Goal: Information Seeking & Learning: Learn about a topic

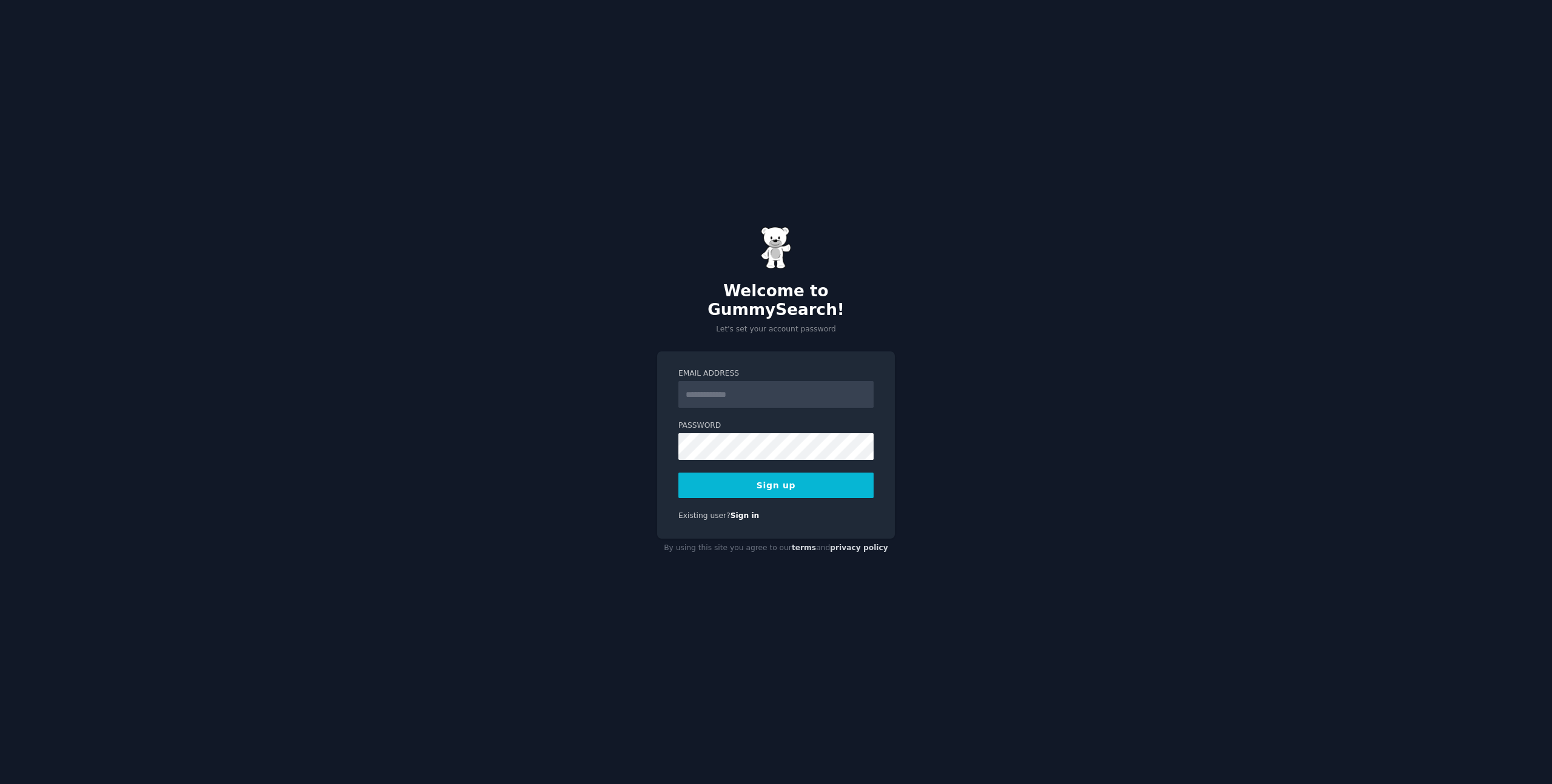
click at [784, 391] on input "Email Address" at bounding box center [776, 395] width 195 height 27
click at [749, 384] on input "Email Address" at bounding box center [776, 395] width 195 height 27
type input "**********"
click at [769, 475] on button "Sign up" at bounding box center [776, 486] width 195 height 25
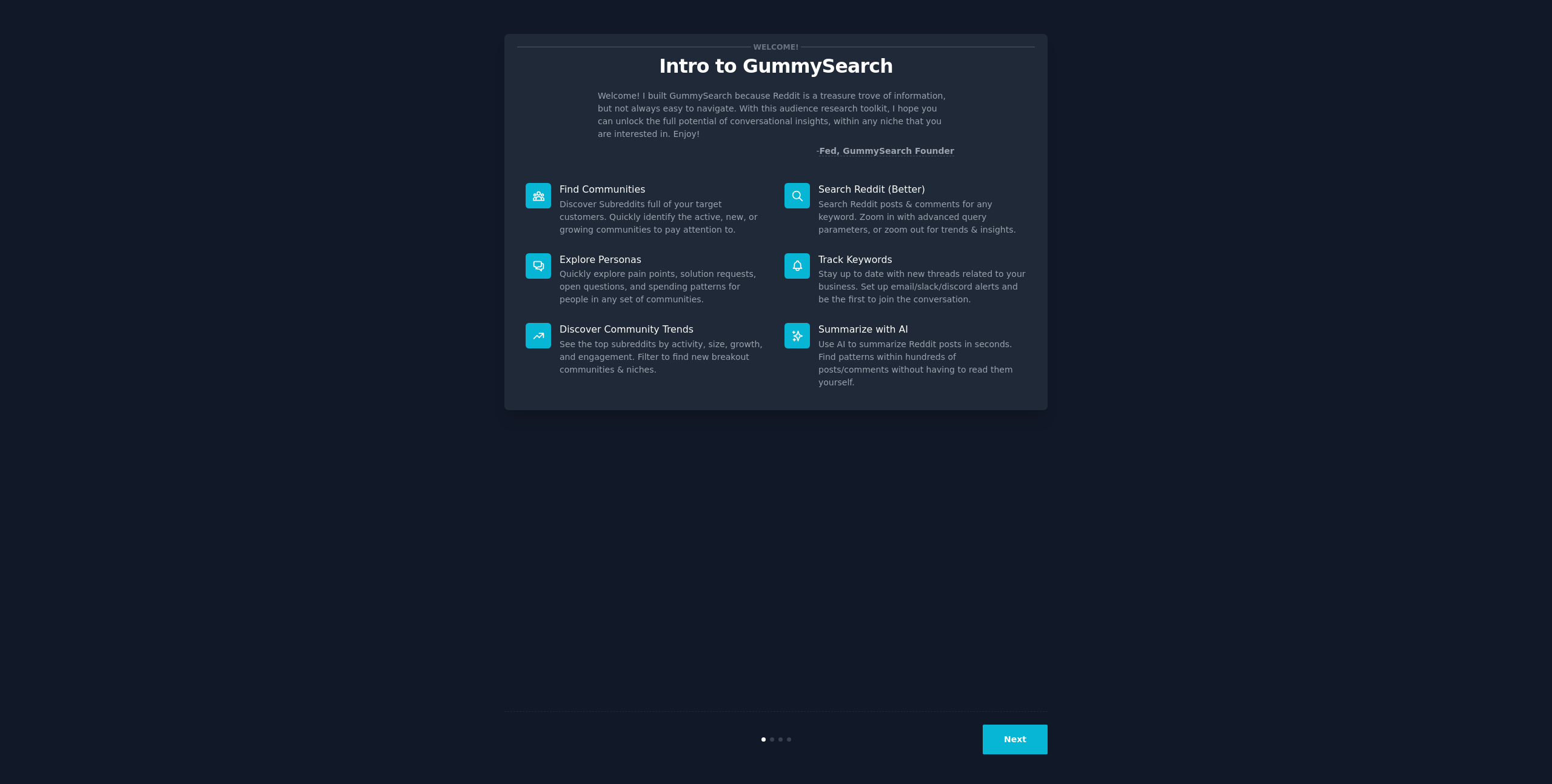
click at [1033, 738] on button "Next" at bounding box center [1015, 739] width 65 height 29
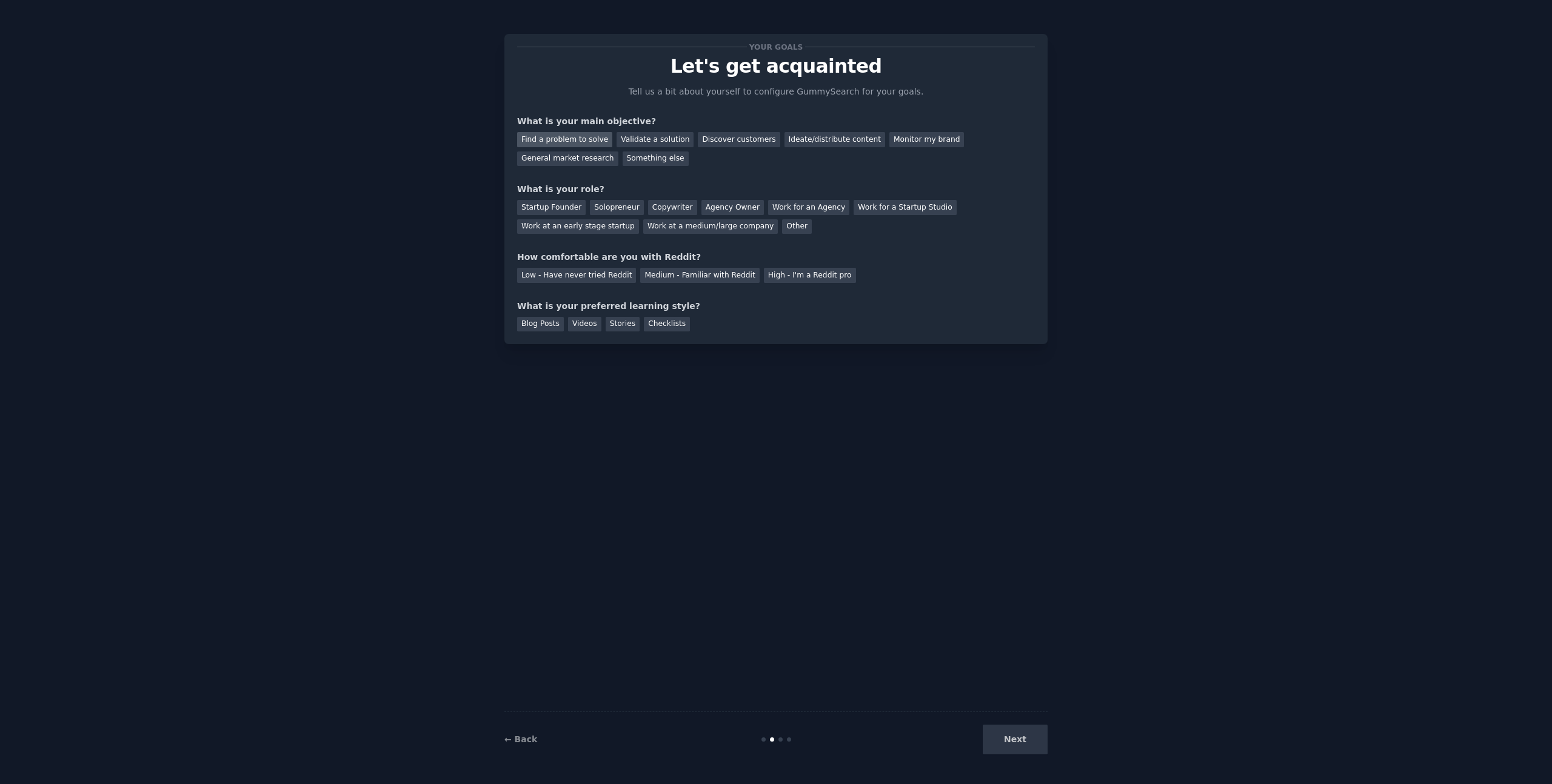
click at [558, 138] on div "Find a problem to solve" at bounding box center [564, 139] width 95 height 15
click at [671, 146] on div "Validate a solution" at bounding box center [656, 139] width 77 height 15
click at [548, 139] on div "Find a problem to solve" at bounding box center [564, 139] width 95 height 15
click at [631, 212] on div "Solopreneur" at bounding box center [616, 208] width 53 height 15
click at [667, 272] on div "Medium - Familiar with Reddit" at bounding box center [699, 276] width 119 height 15
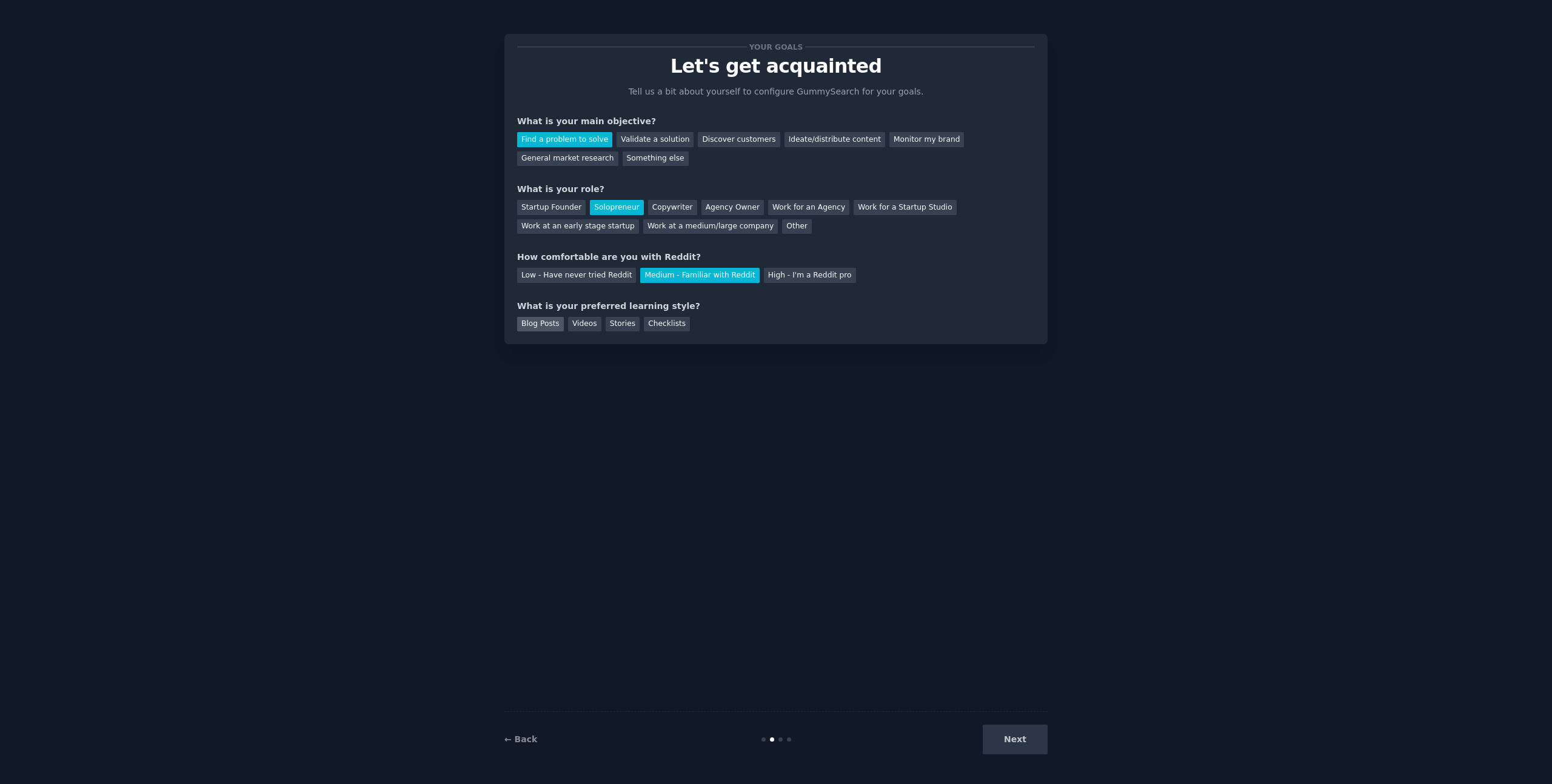
click at [539, 324] on div "Blog Posts" at bounding box center [541, 324] width 47 height 15
click at [587, 318] on div "Videos" at bounding box center [585, 324] width 34 height 15
click at [623, 323] on div "Stories" at bounding box center [623, 324] width 34 height 15
click at [578, 326] on div "Videos" at bounding box center [585, 324] width 34 height 15
click at [1016, 734] on button "Next" at bounding box center [1015, 739] width 65 height 29
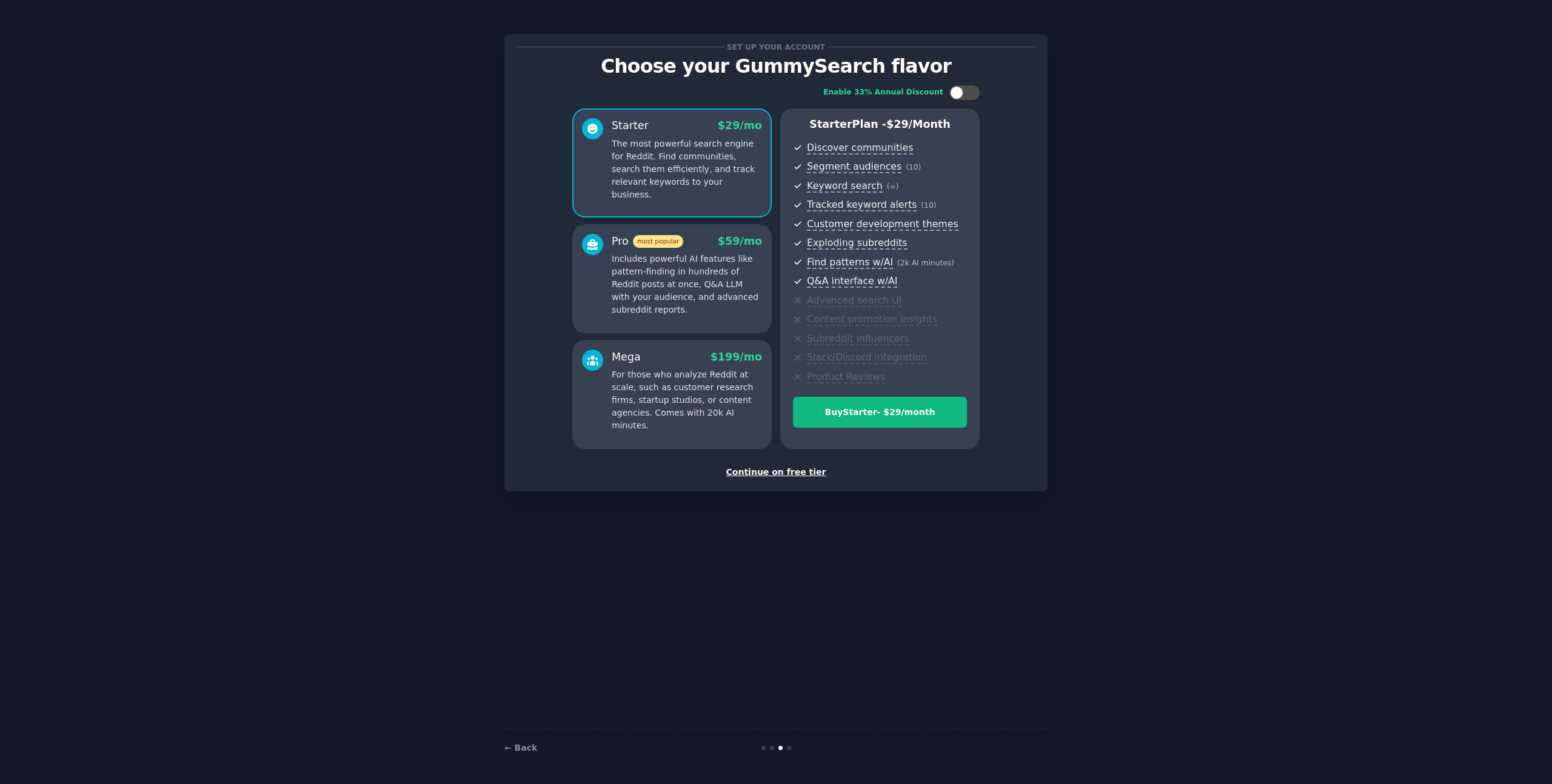
click at [782, 473] on div "Continue on free tier" at bounding box center [776, 472] width 518 height 13
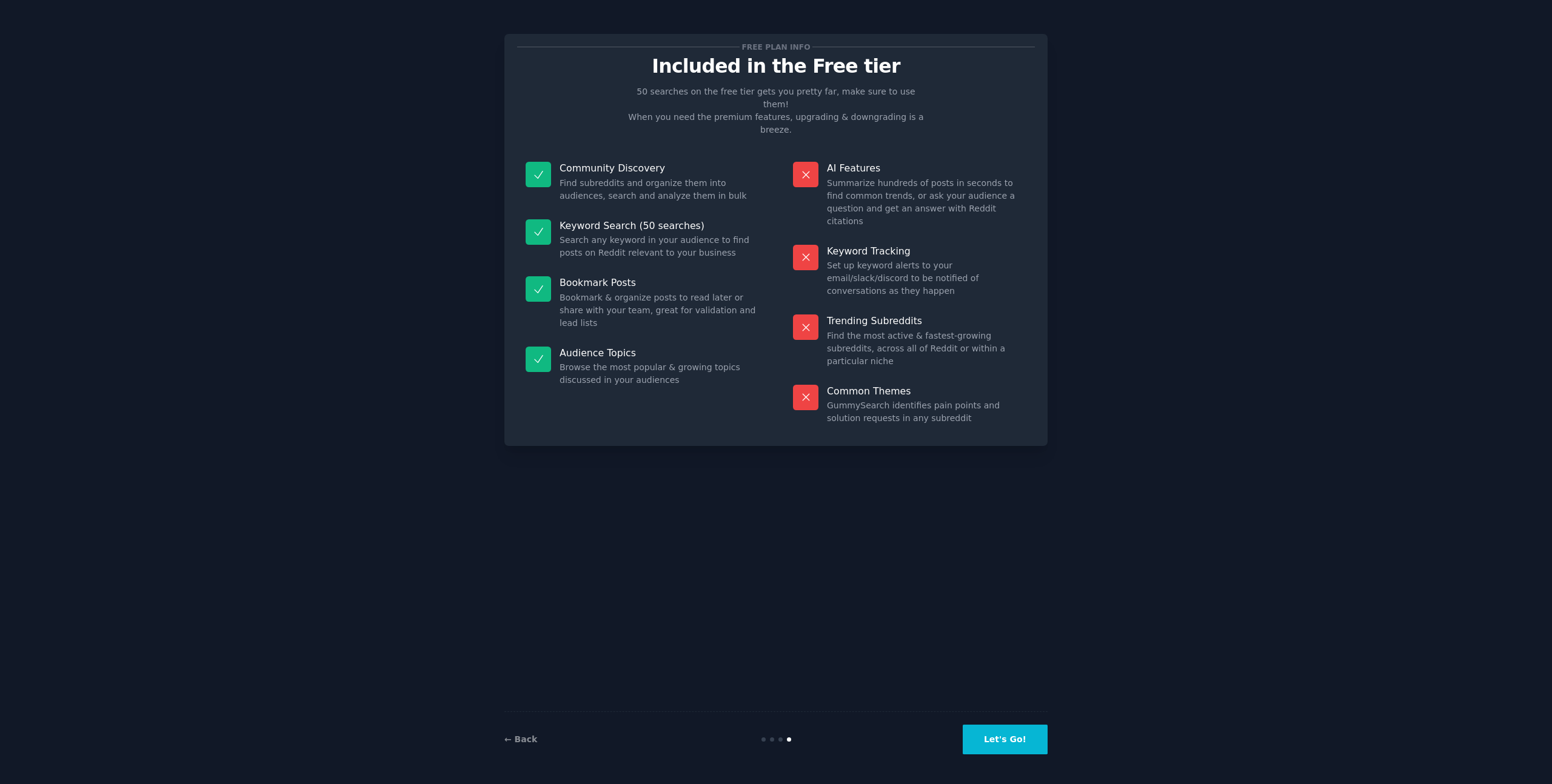
click at [1005, 735] on button "Let's Go!" at bounding box center [1005, 739] width 85 height 29
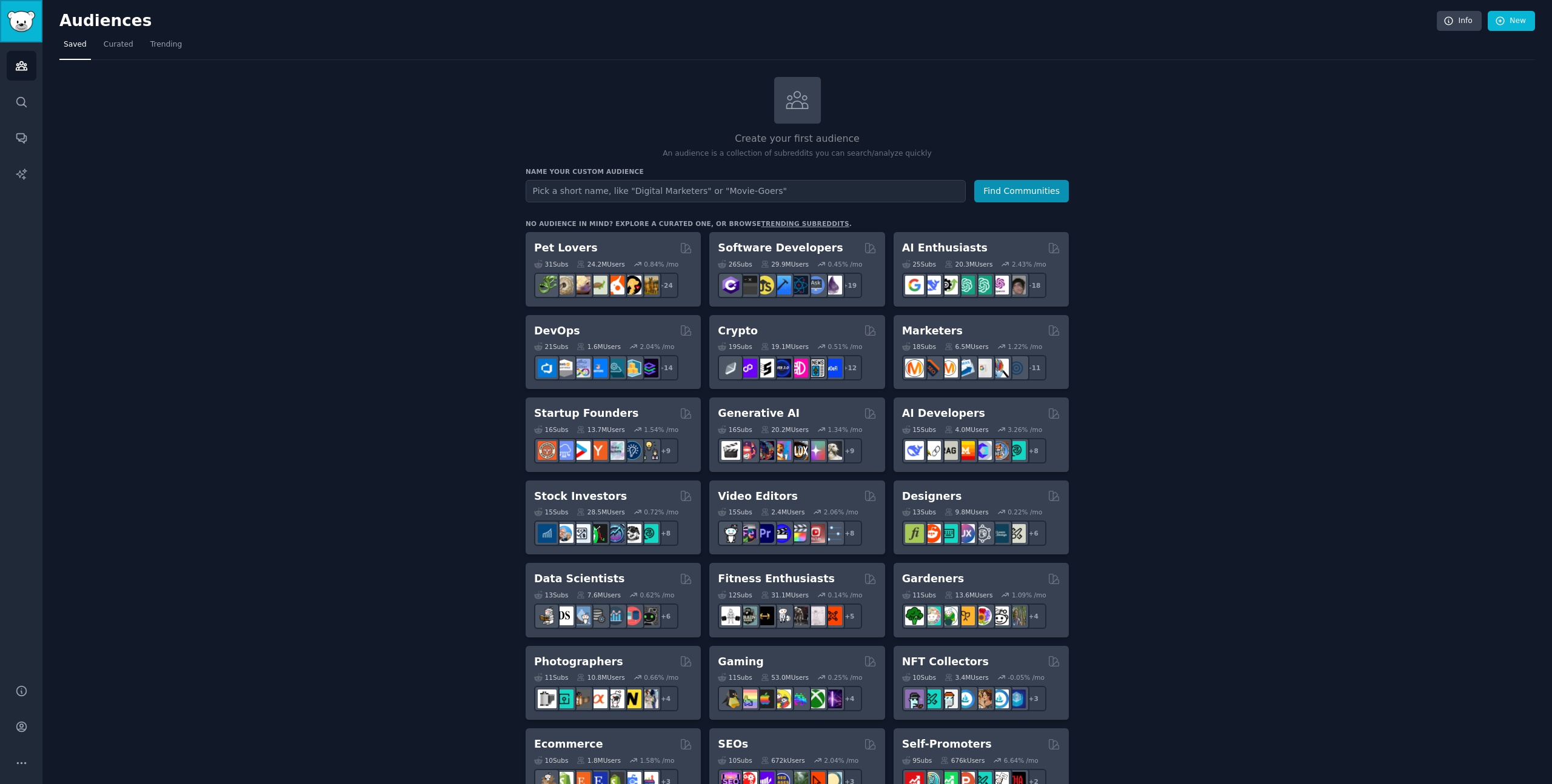
click at [38, 29] on link "Sidebar" at bounding box center [21, 21] width 42 height 42
click at [951, 248] on h2 "AI Enthusiasts" at bounding box center [945, 248] width 86 height 15
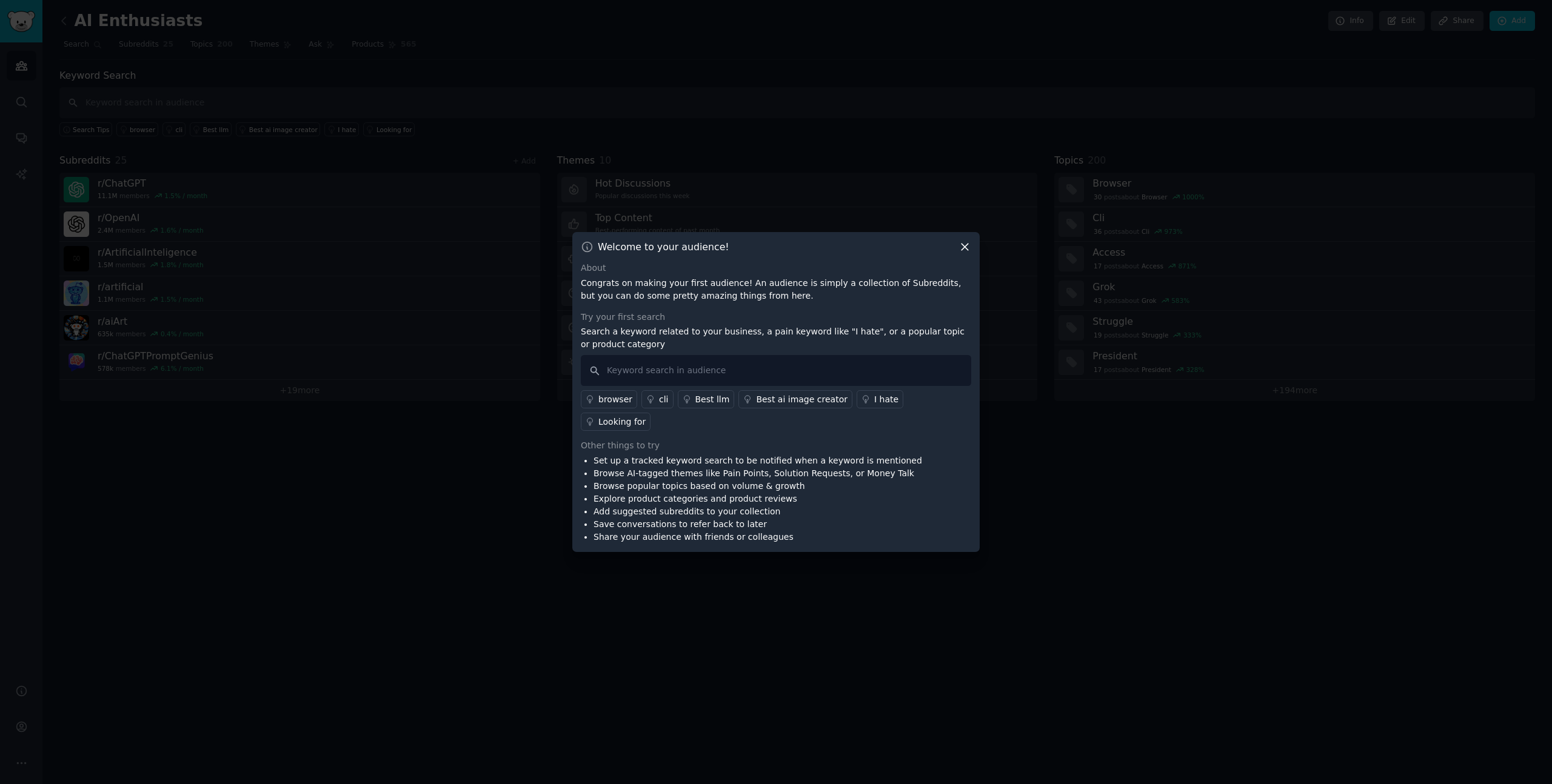
click at [962, 253] on icon at bounding box center [964, 246] width 13 height 13
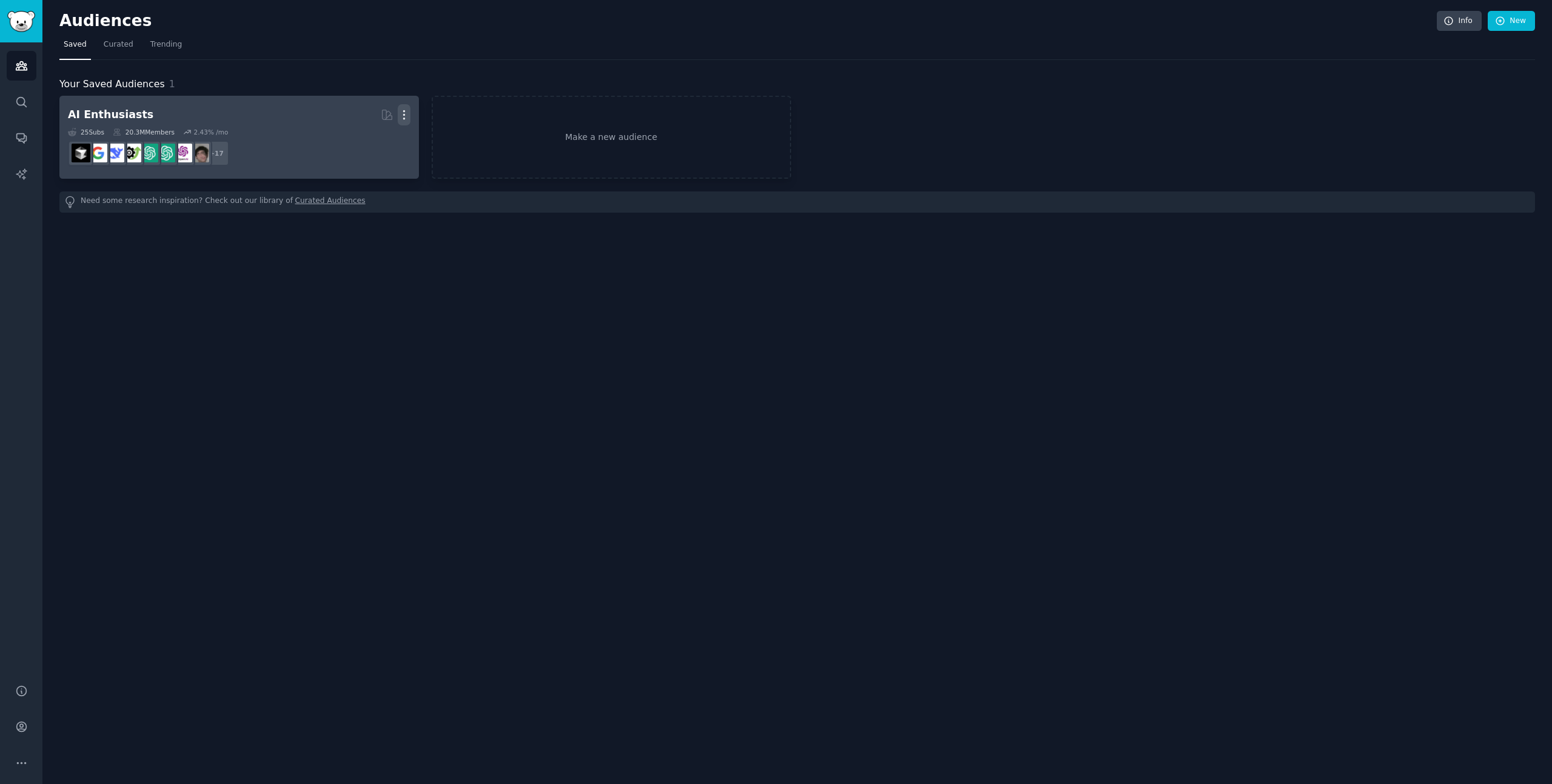
click at [402, 113] on icon "button" at bounding box center [404, 114] width 13 height 13
click at [373, 139] on p "Delete" at bounding box center [371, 139] width 28 height 13
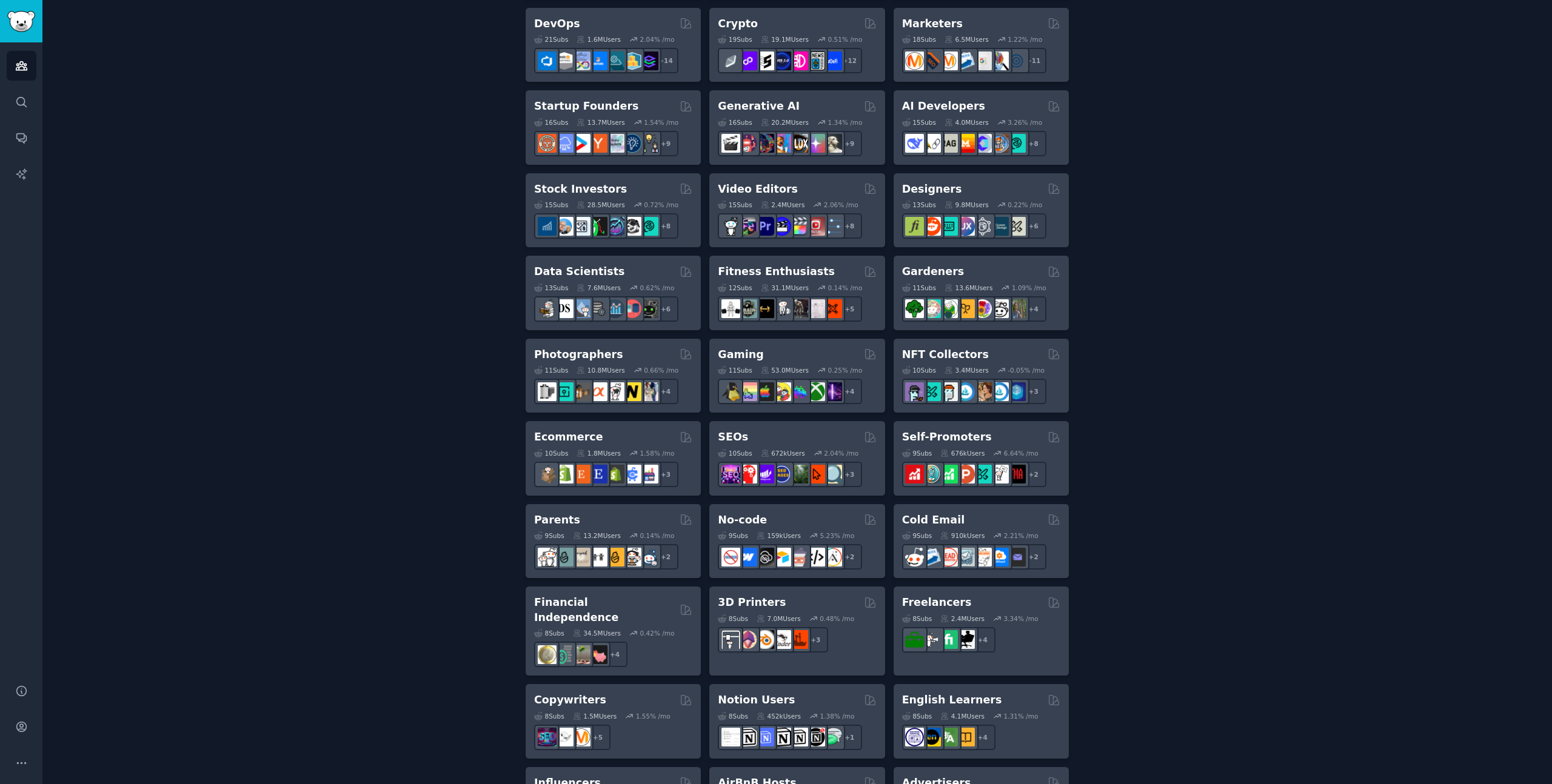
scroll to position [179, 0]
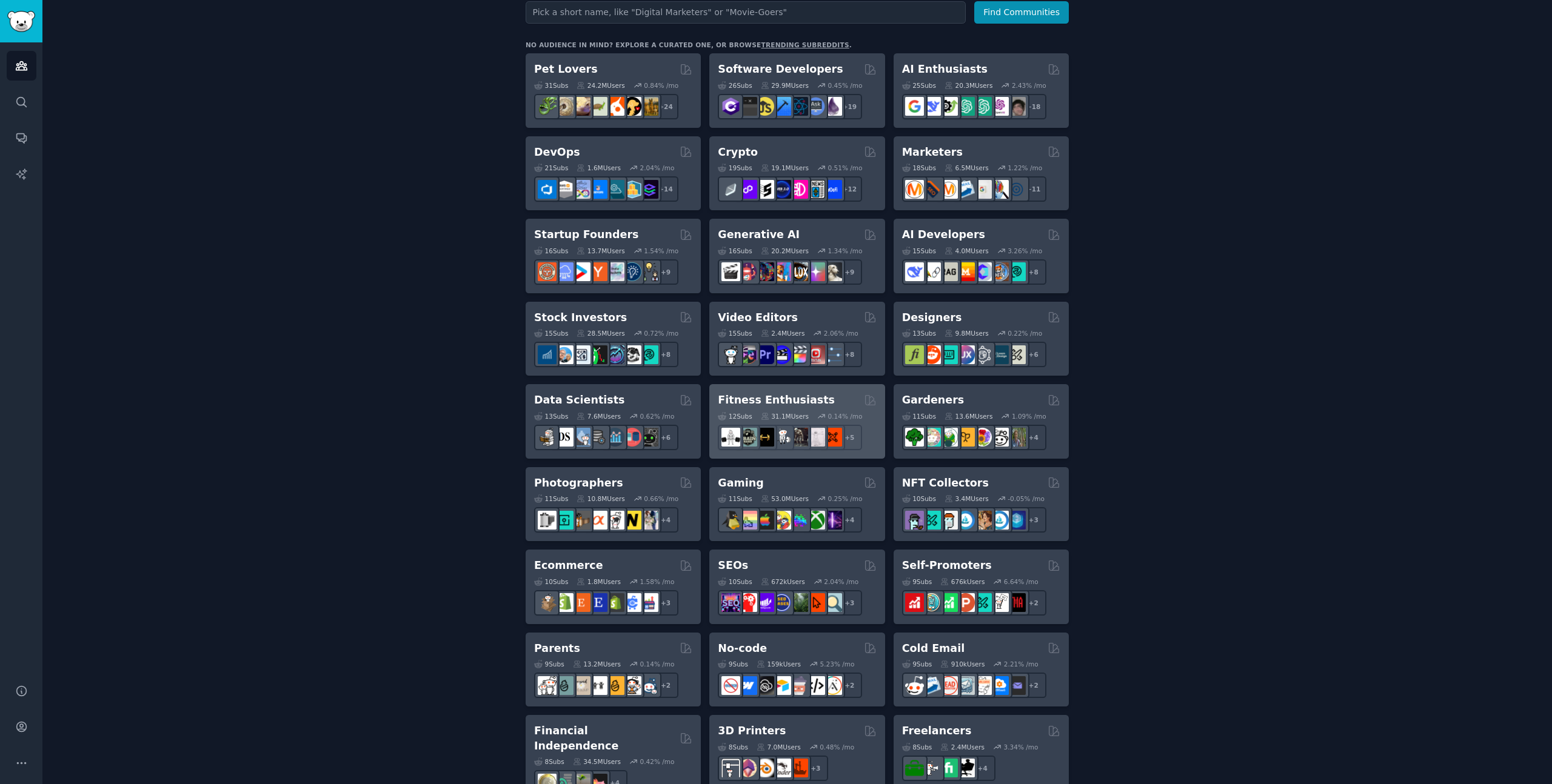
click at [816, 403] on div "Fitness Enthusiasts Curated by GummySearch" at bounding box center [797, 400] width 158 height 15
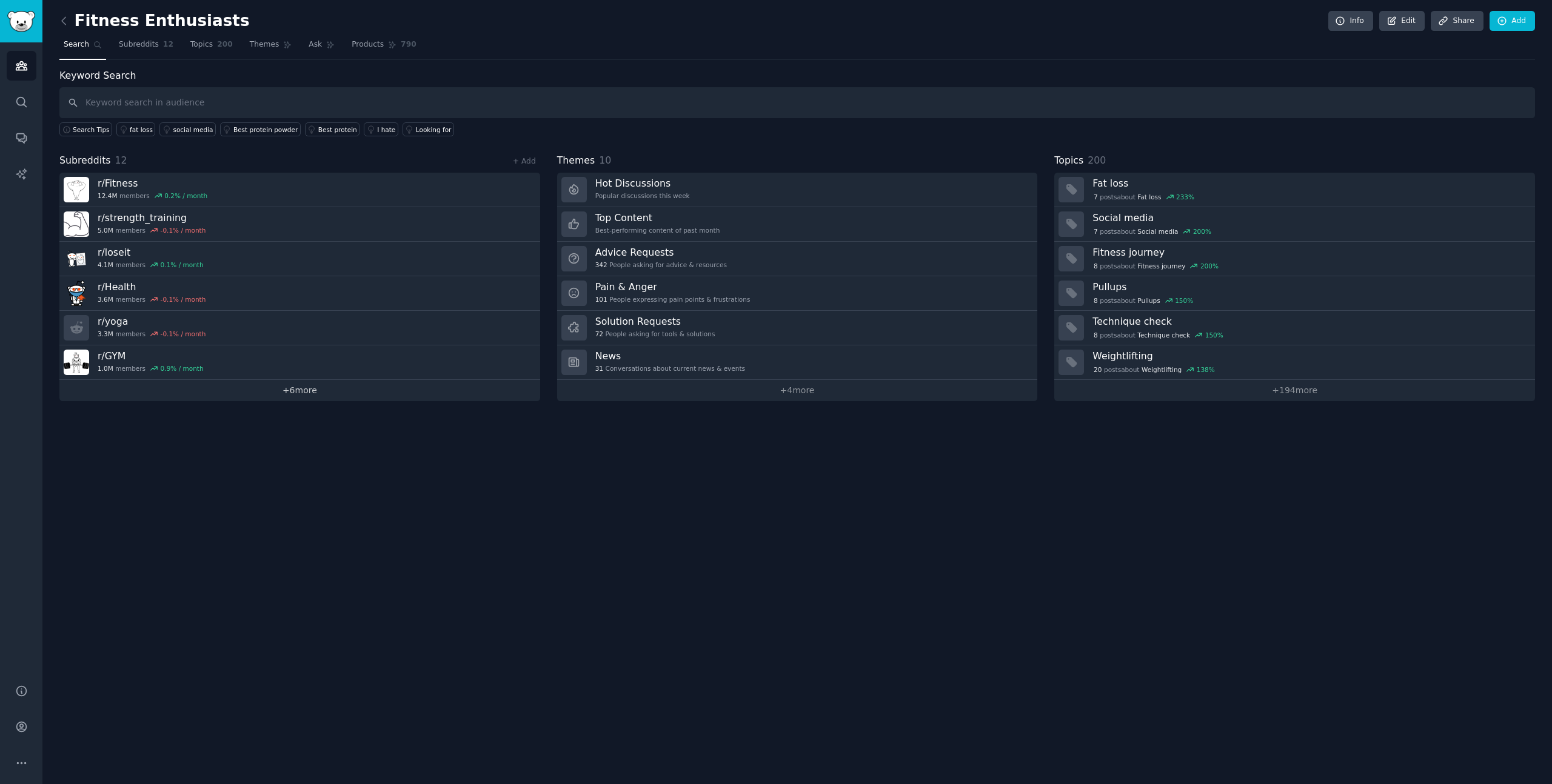
click at [297, 395] on link "+ 6 more" at bounding box center [300, 390] width 481 height 21
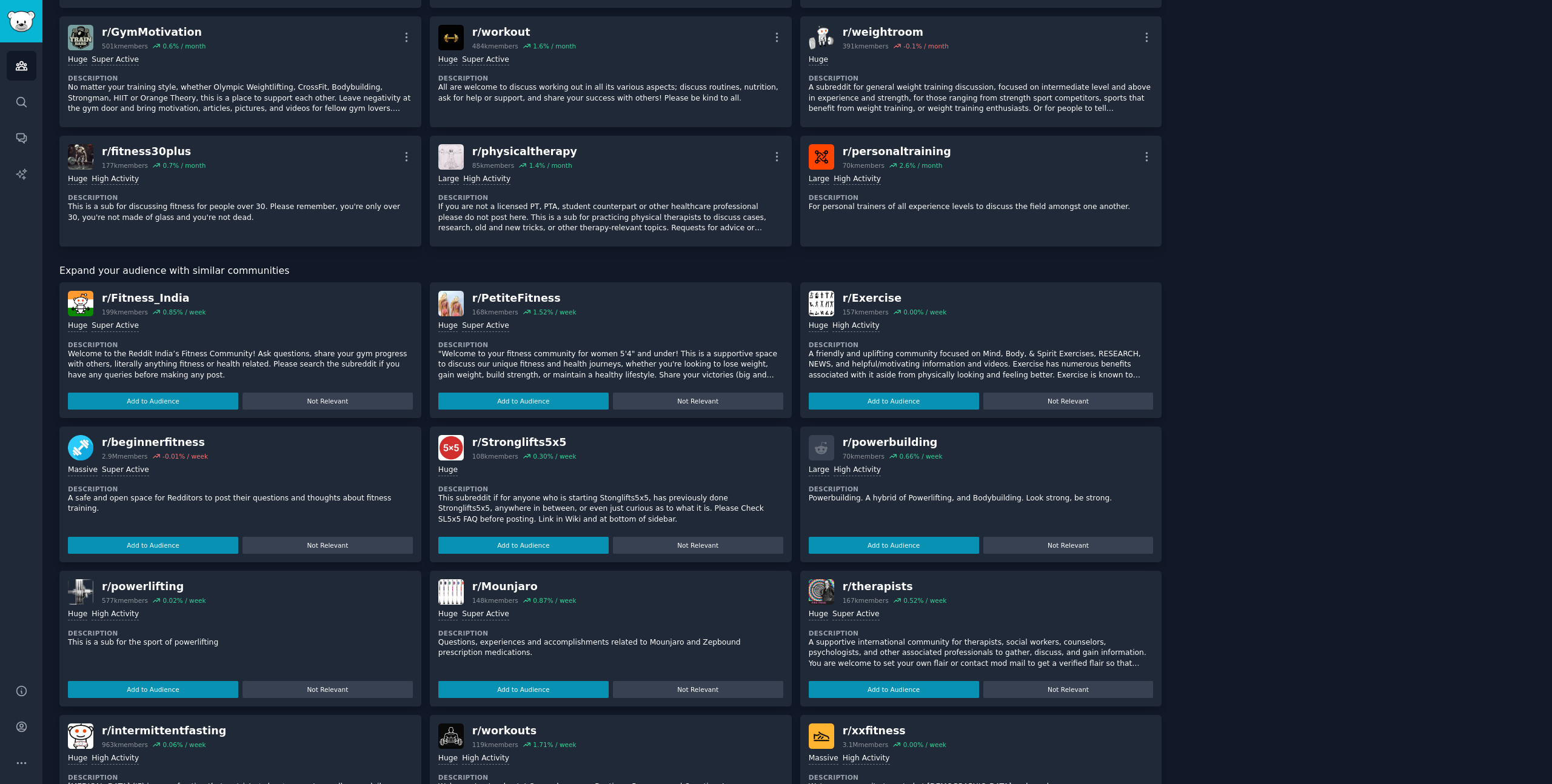
scroll to position [308, 0]
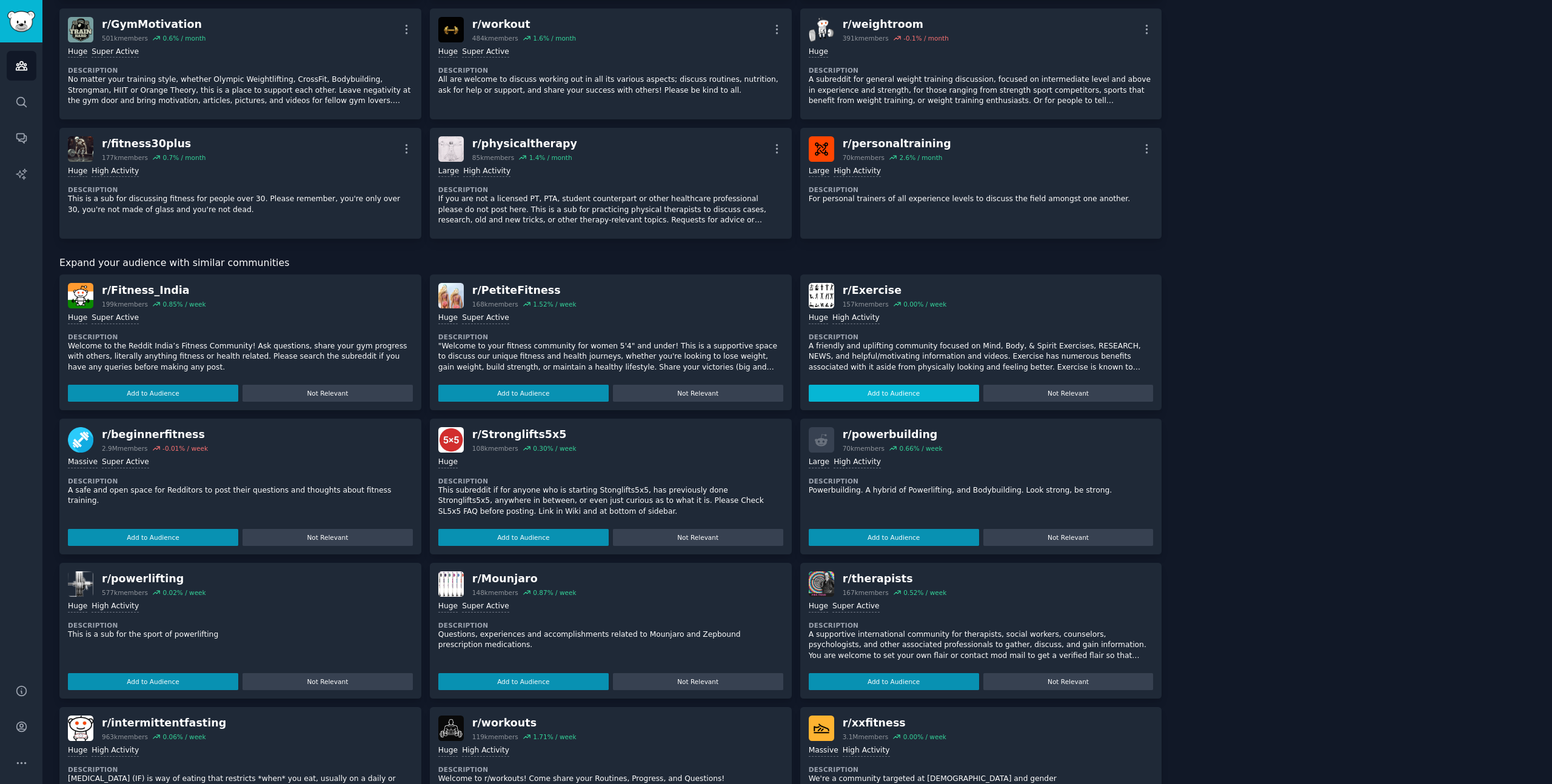
click at [930, 386] on button "Add to Audience" at bounding box center [894, 393] width 171 height 17
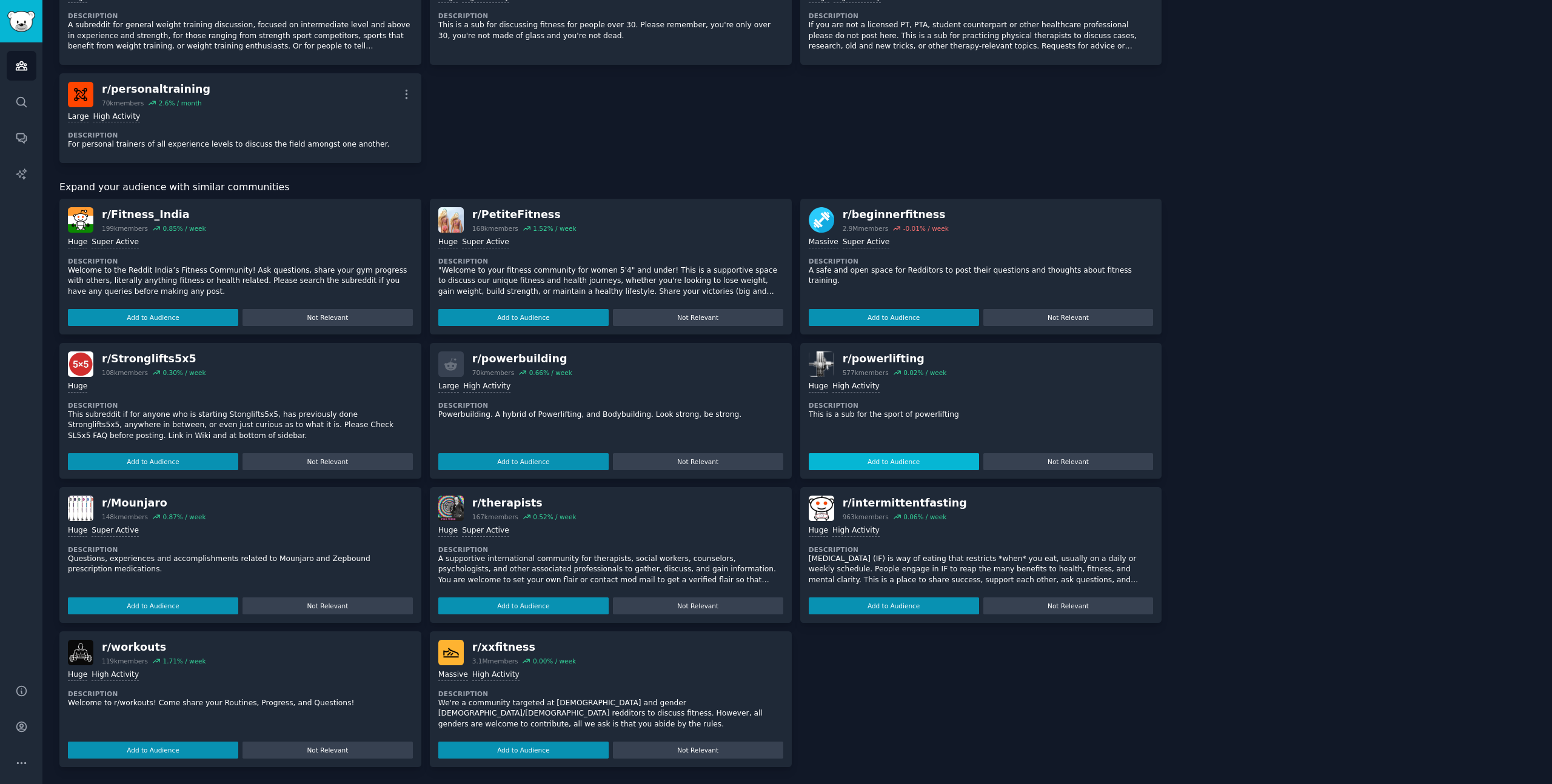
scroll to position [0, 0]
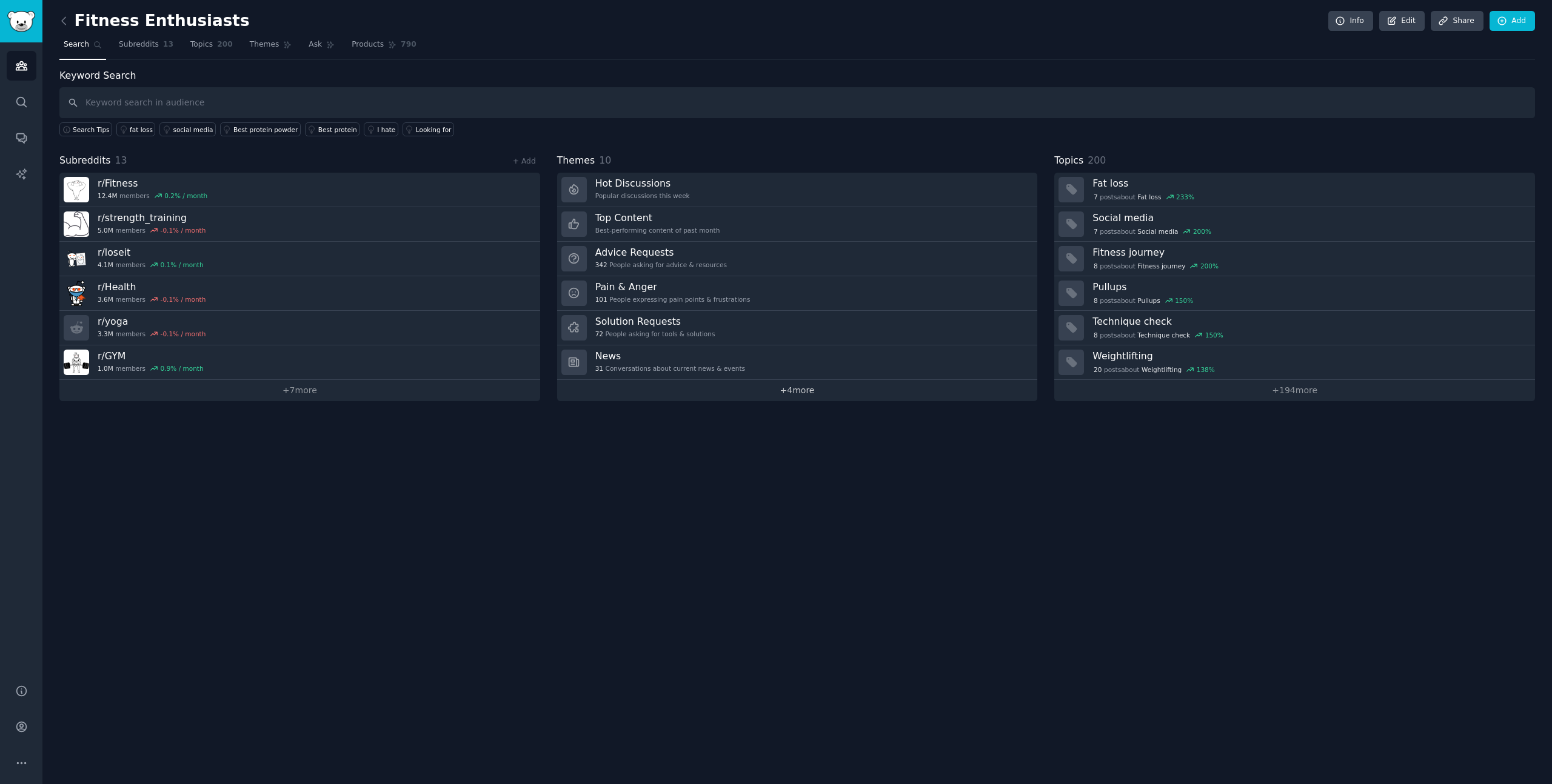
click at [816, 397] on link "+ 4 more" at bounding box center [798, 390] width 481 height 21
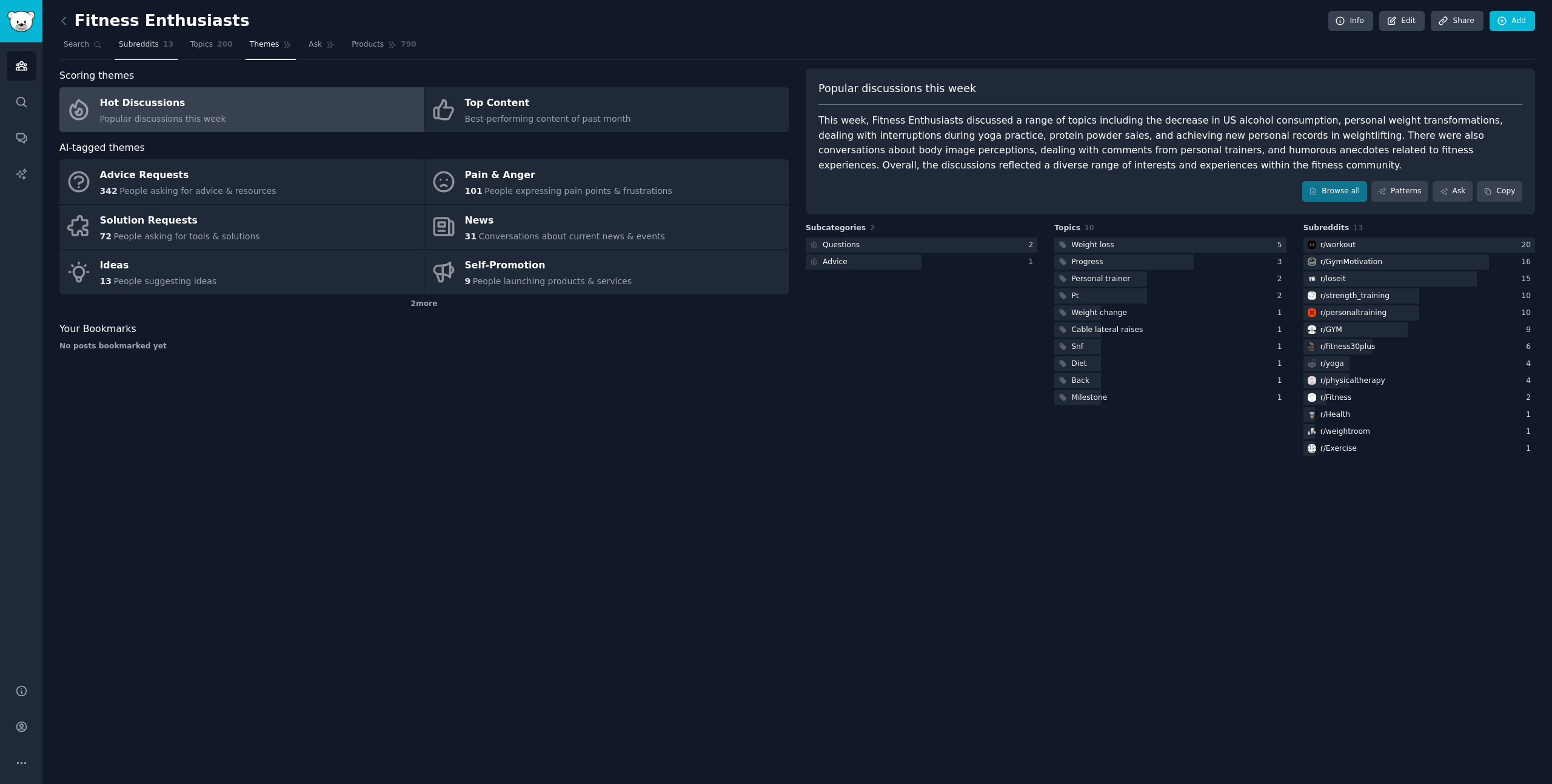
click at [143, 42] on span "Subreddits" at bounding box center [139, 45] width 40 height 11
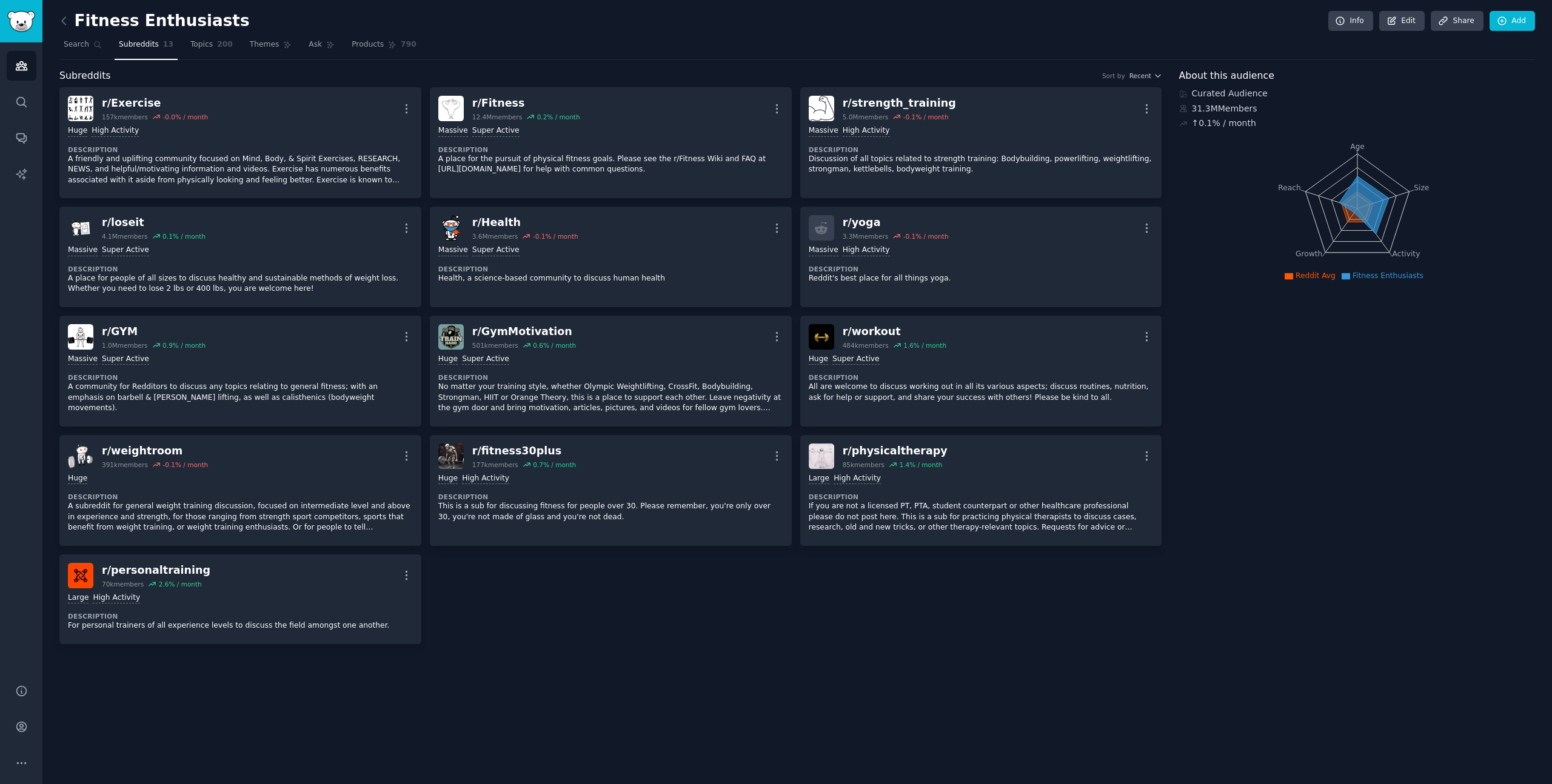
click at [193, 45] on span "Topics" at bounding box center [201, 45] width 23 height 11
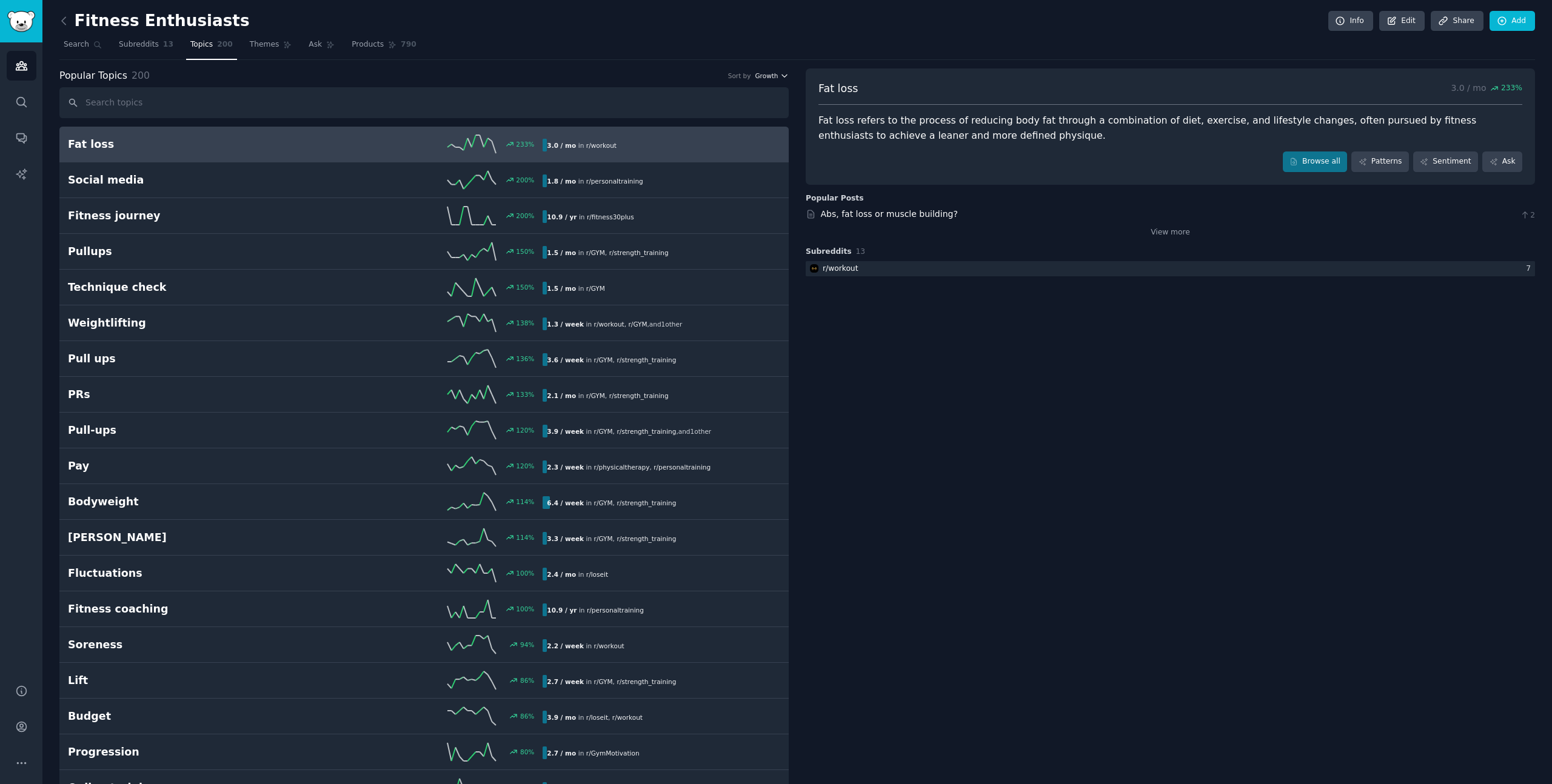
click at [763, 76] on span "Growth" at bounding box center [766, 76] width 23 height 8
click at [718, 118] on p "Velocity" at bounding box center [707, 120] width 29 height 11
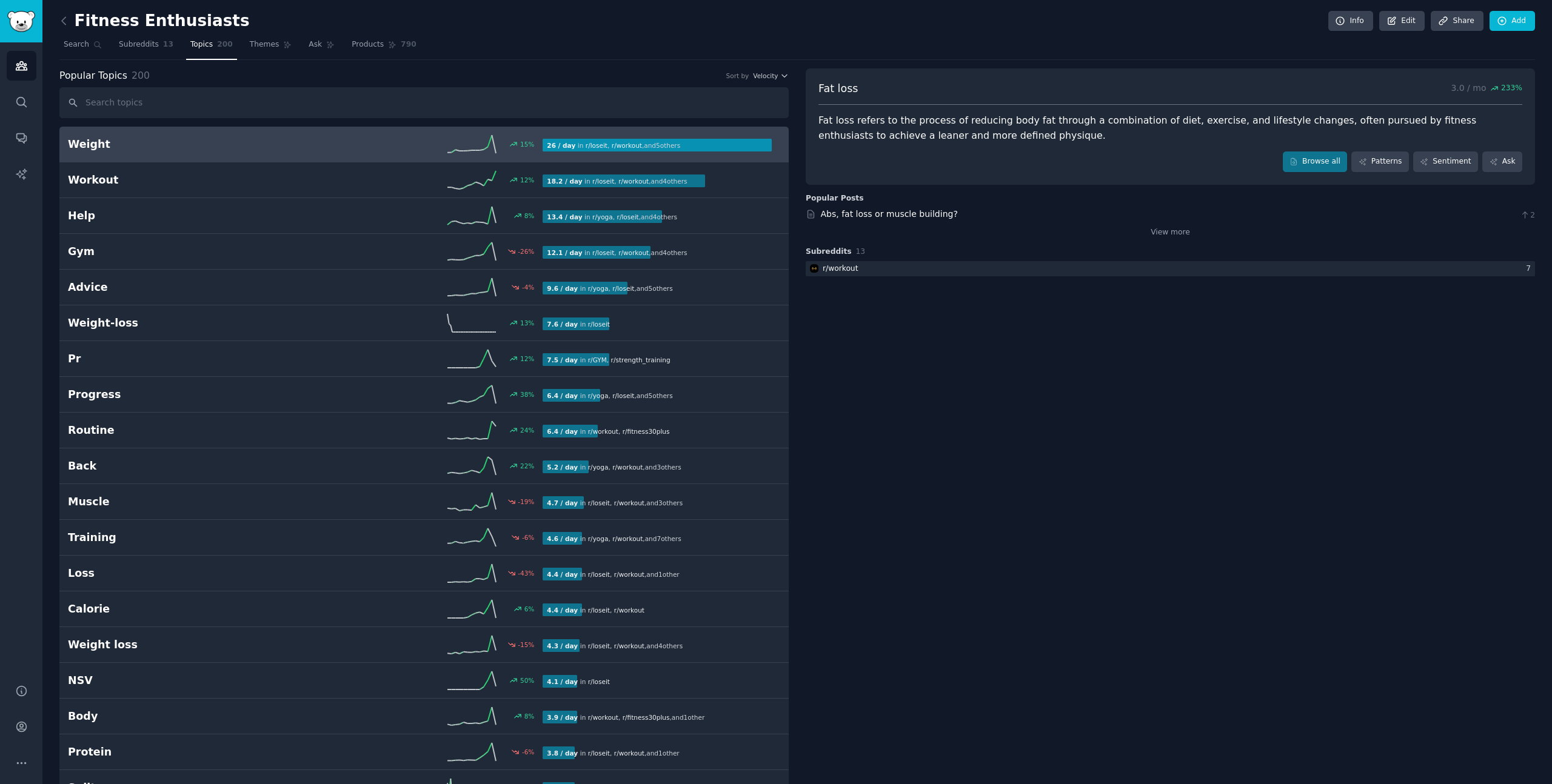
click at [431, 140] on div "15 %" at bounding box center [425, 145] width 238 height 18
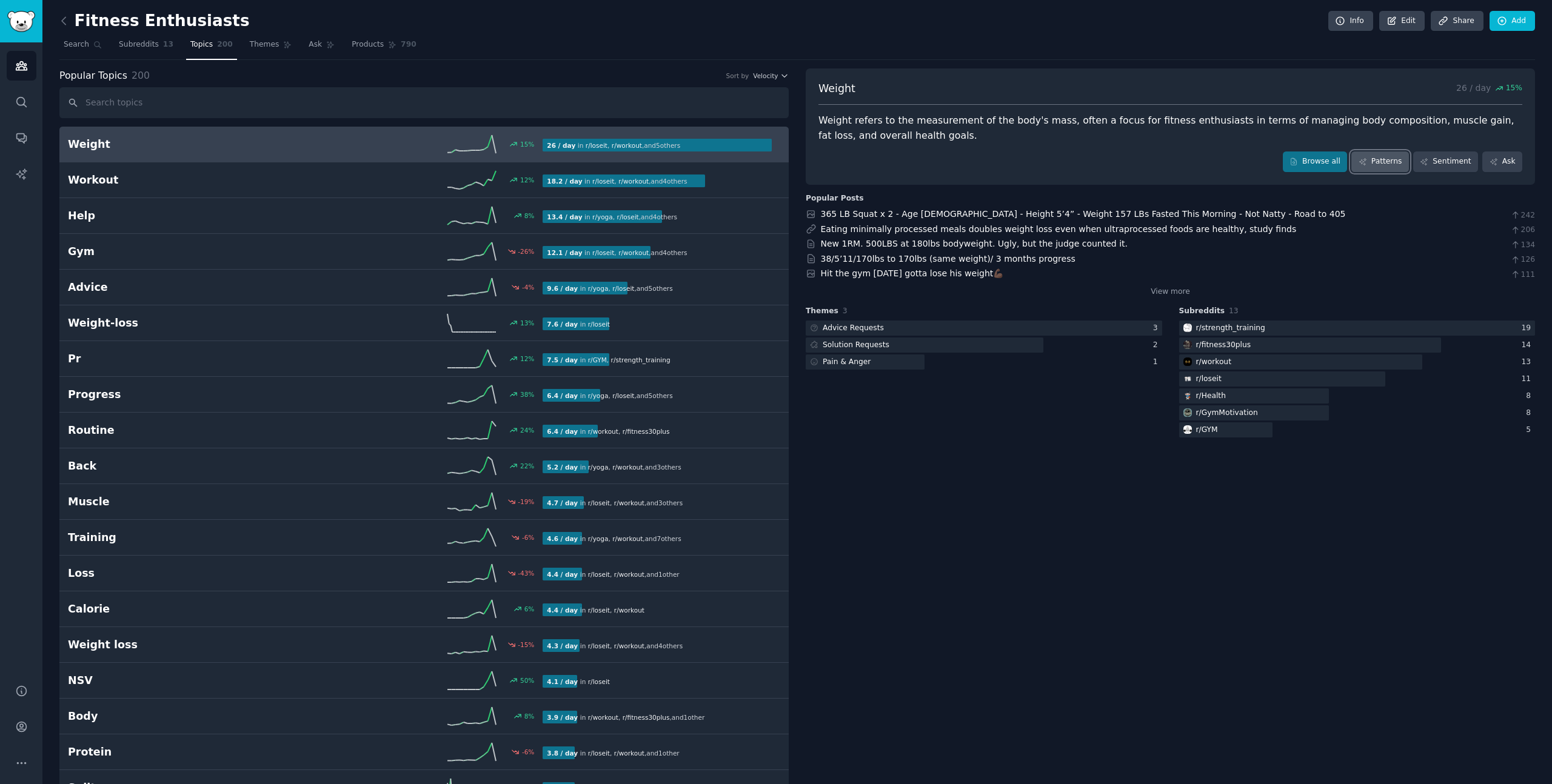
click at [1369, 166] on link "Patterns" at bounding box center [1380, 161] width 57 height 21
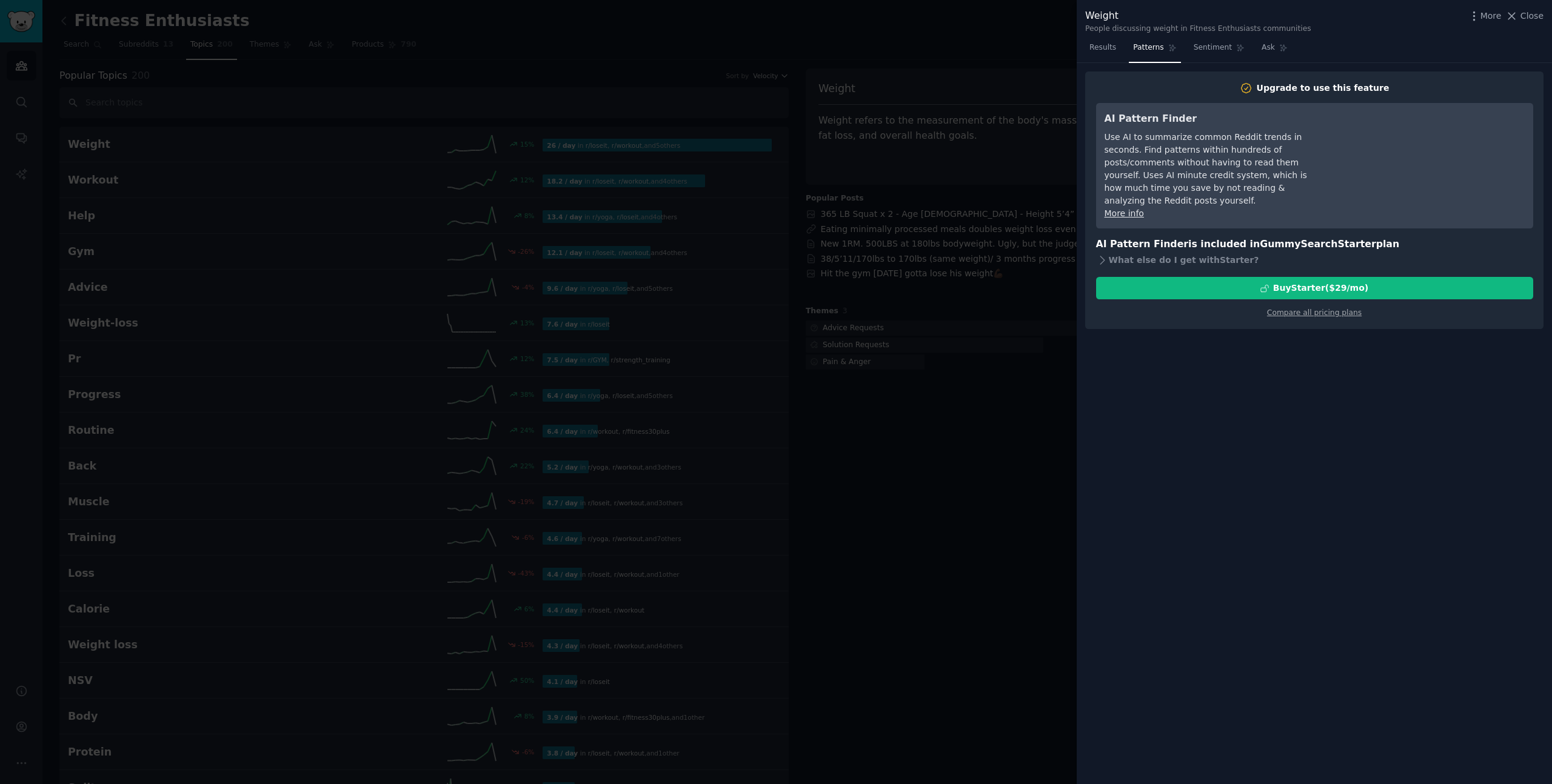
click at [1007, 365] on div at bounding box center [776, 392] width 1552 height 784
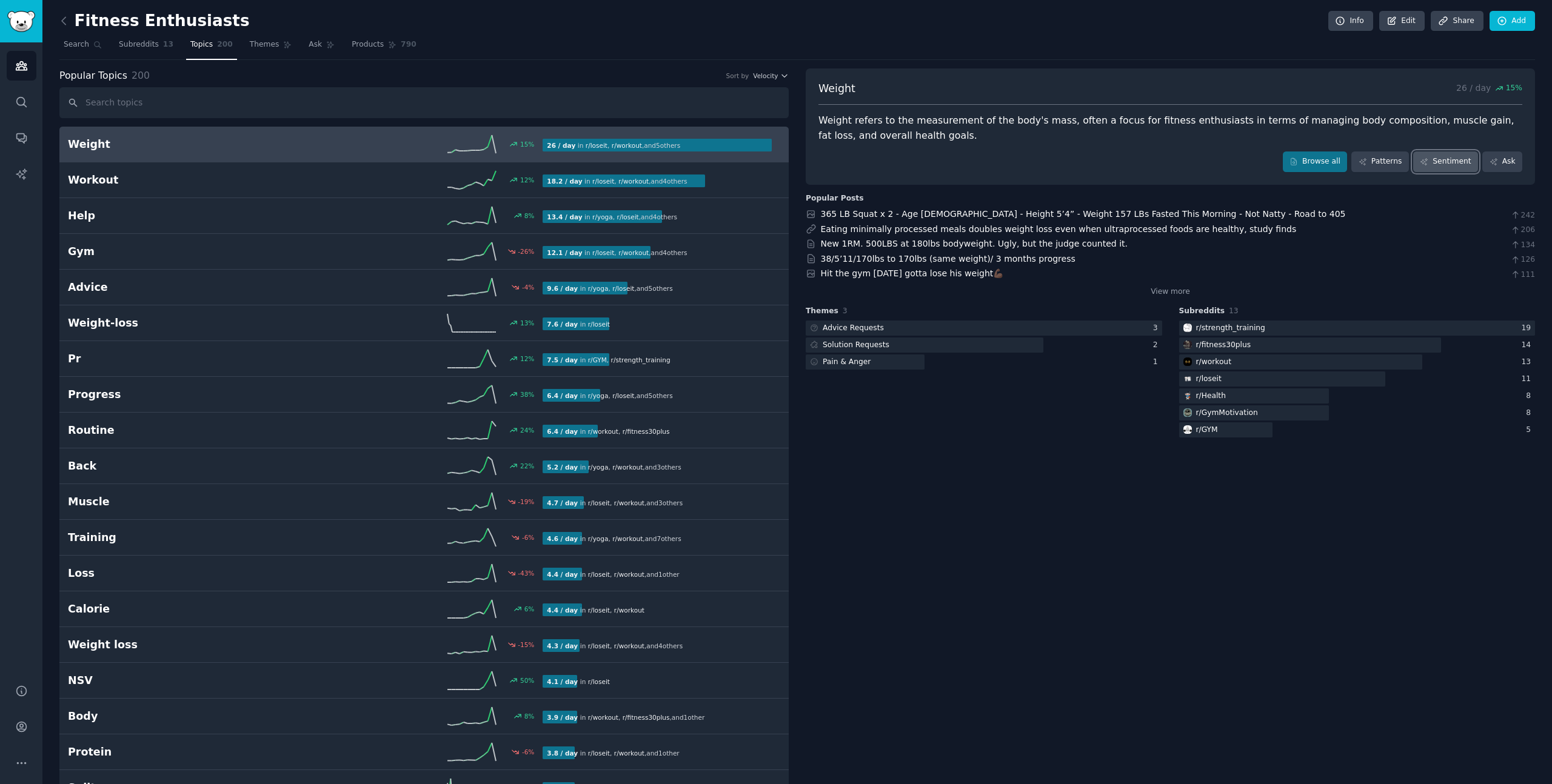
click at [1450, 166] on link "Sentiment" at bounding box center [1445, 161] width 65 height 21
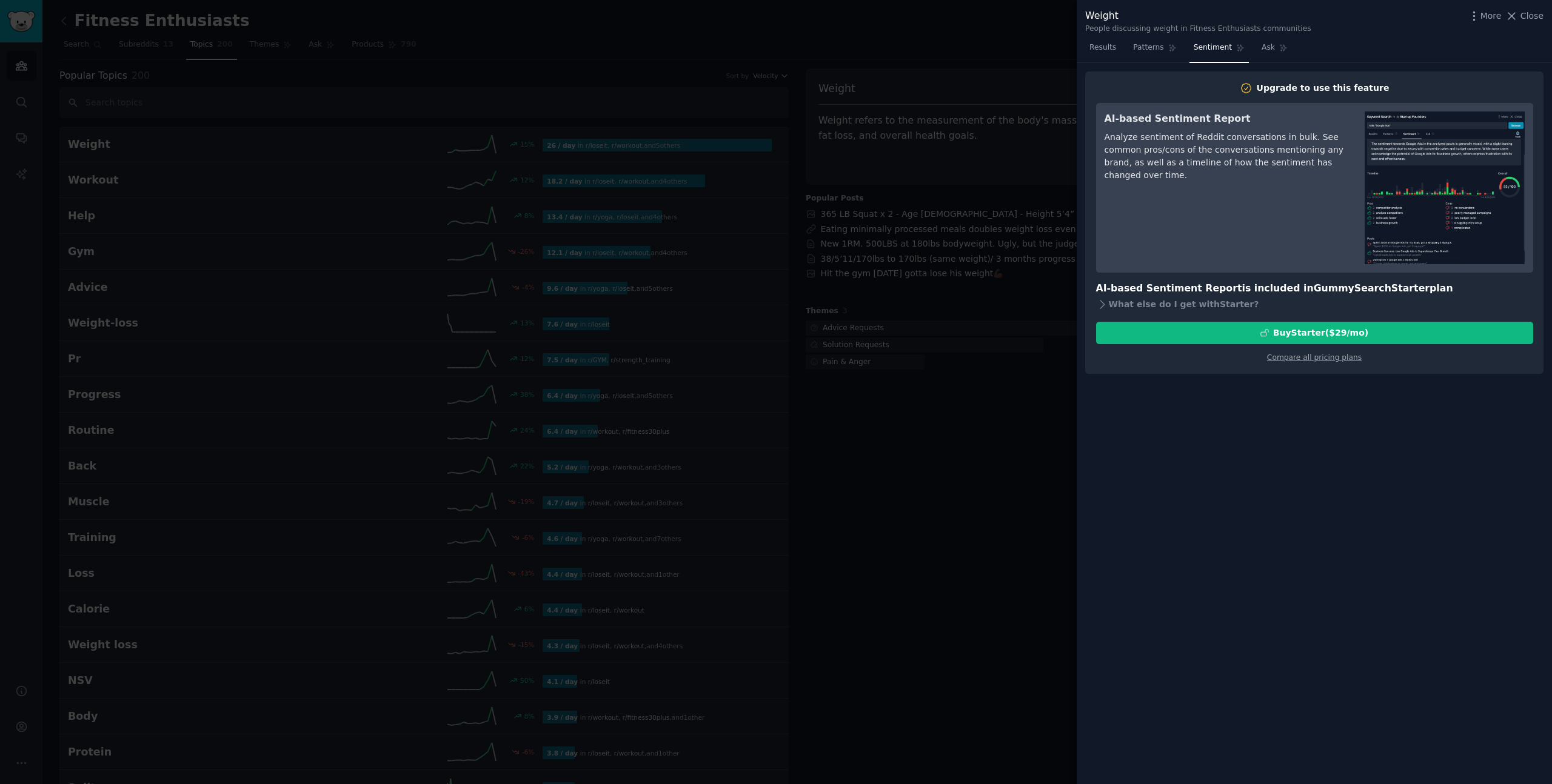
click at [1002, 317] on div at bounding box center [776, 392] width 1552 height 784
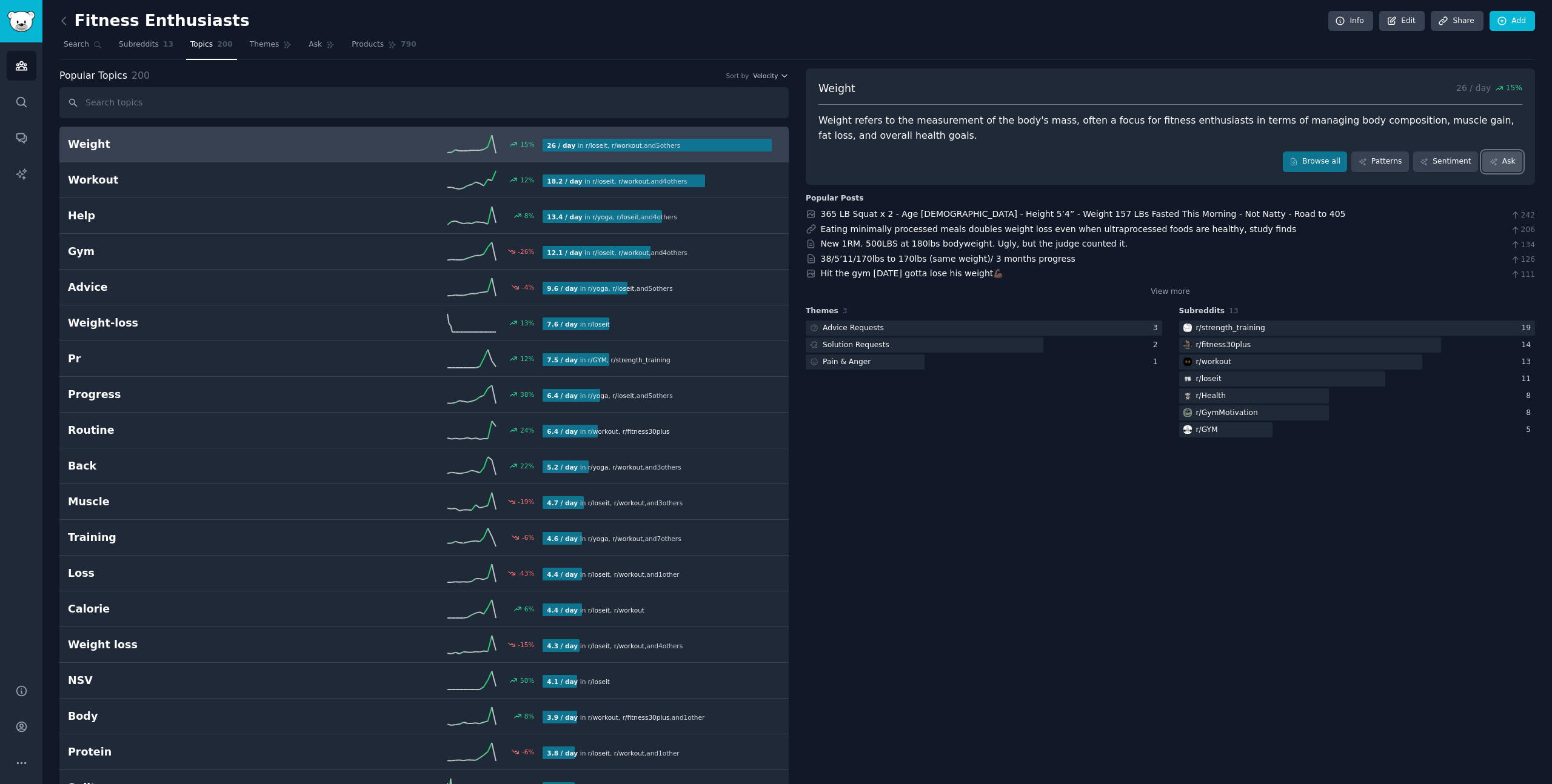
click at [1503, 166] on link "Ask" at bounding box center [1503, 161] width 40 height 21
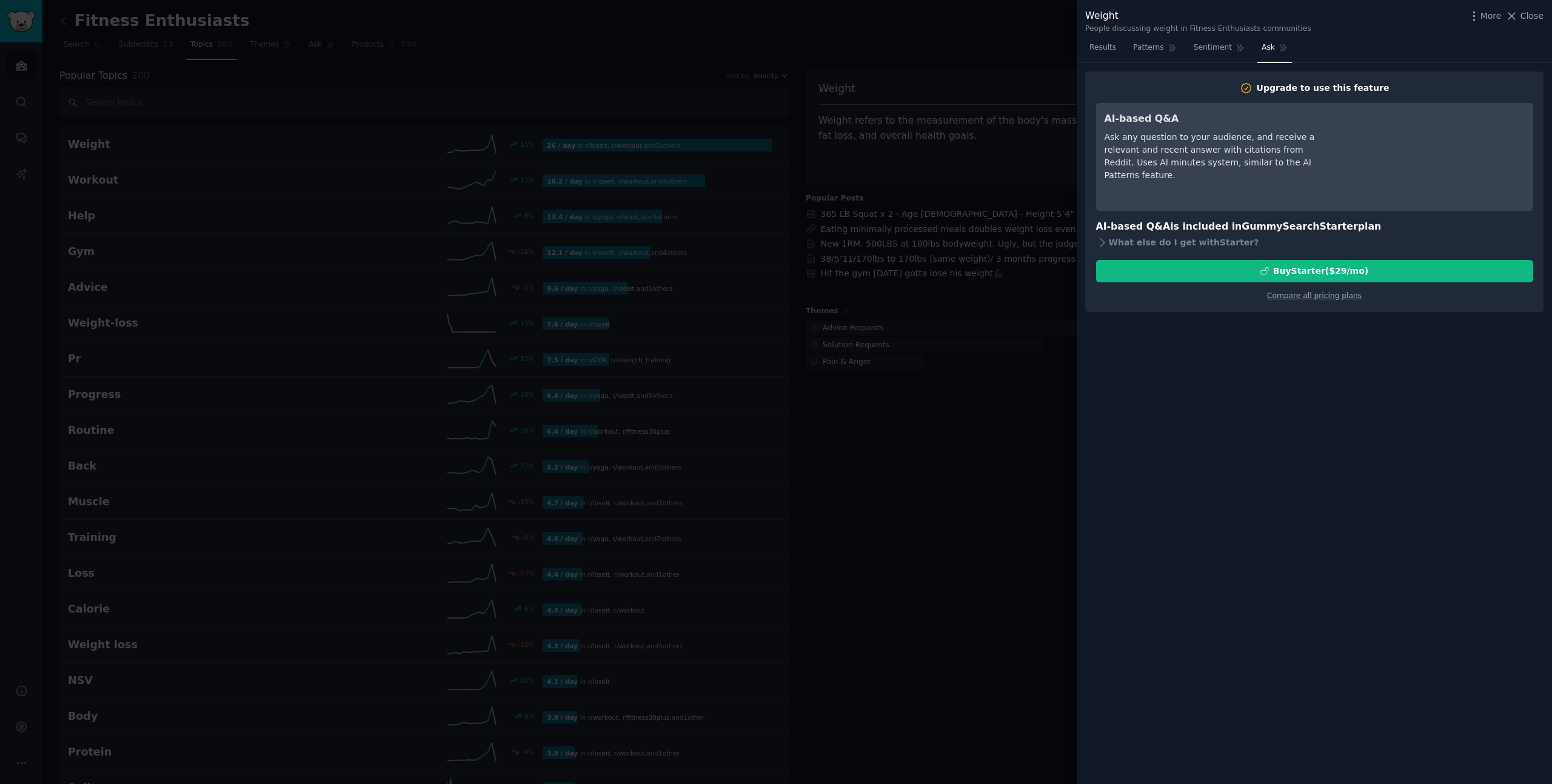
click at [977, 358] on div at bounding box center [776, 392] width 1552 height 784
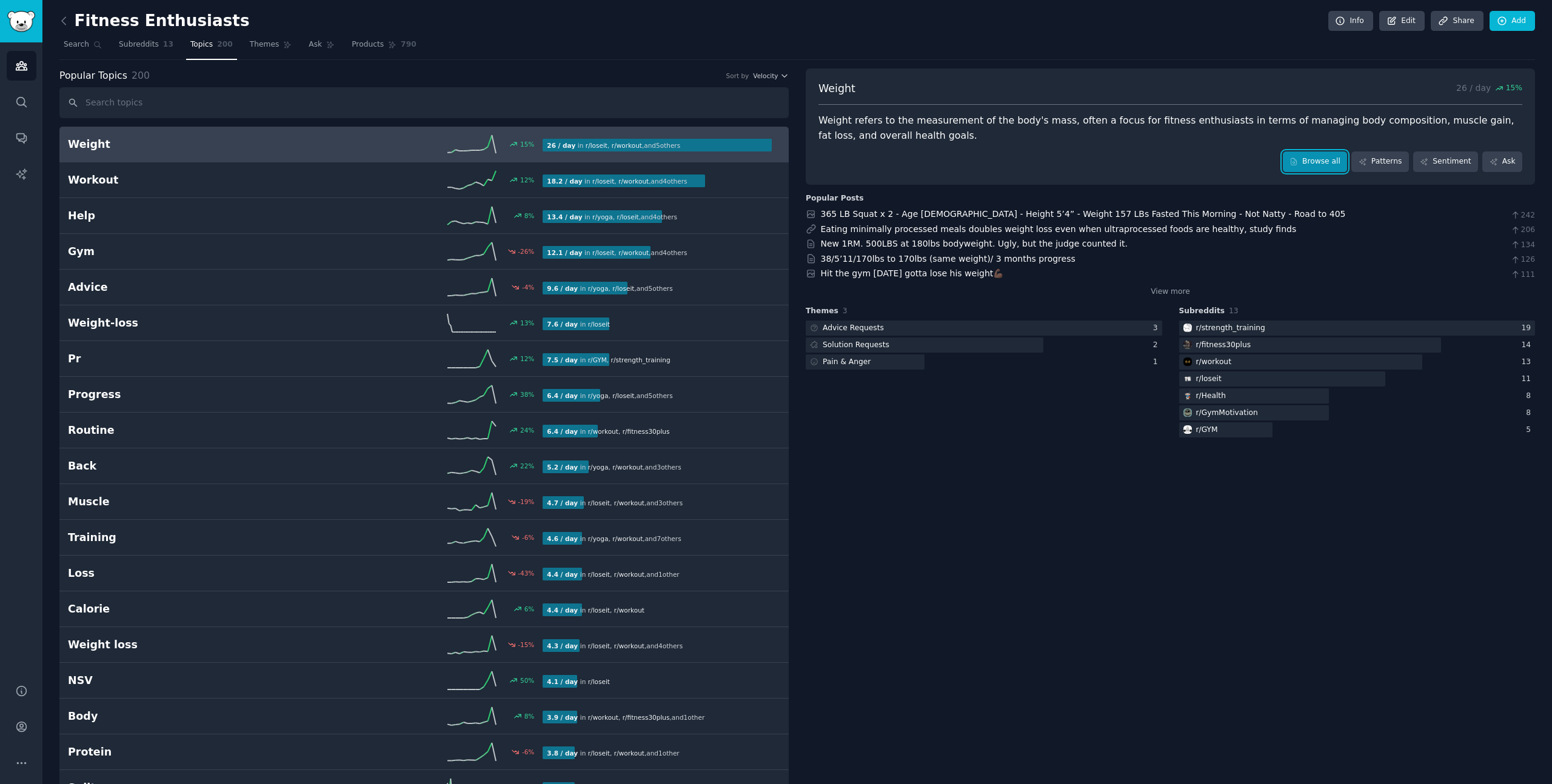
click at [1330, 159] on link "Browse all" at bounding box center [1315, 161] width 65 height 21
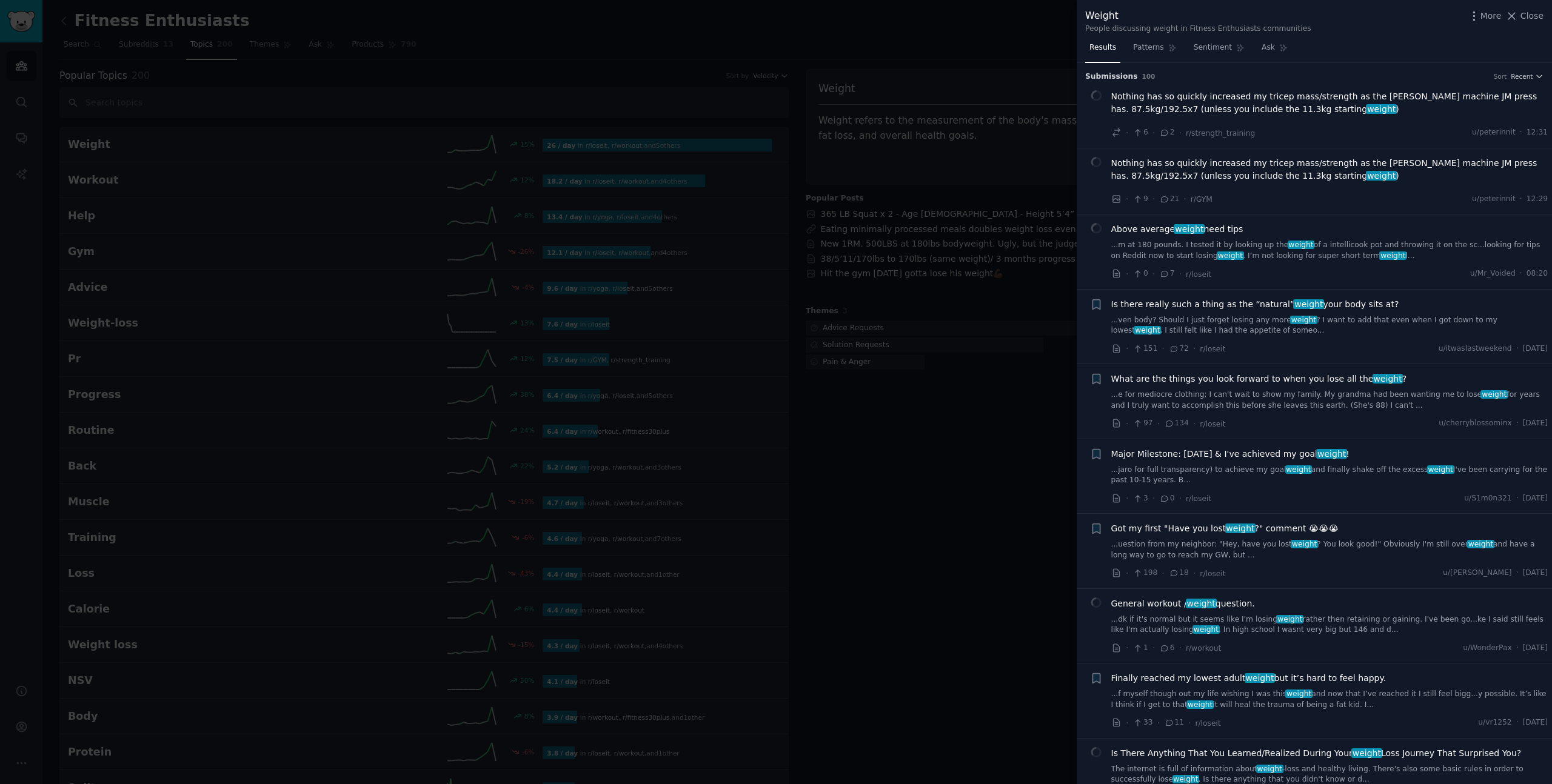
click at [920, 55] on div at bounding box center [776, 392] width 1552 height 784
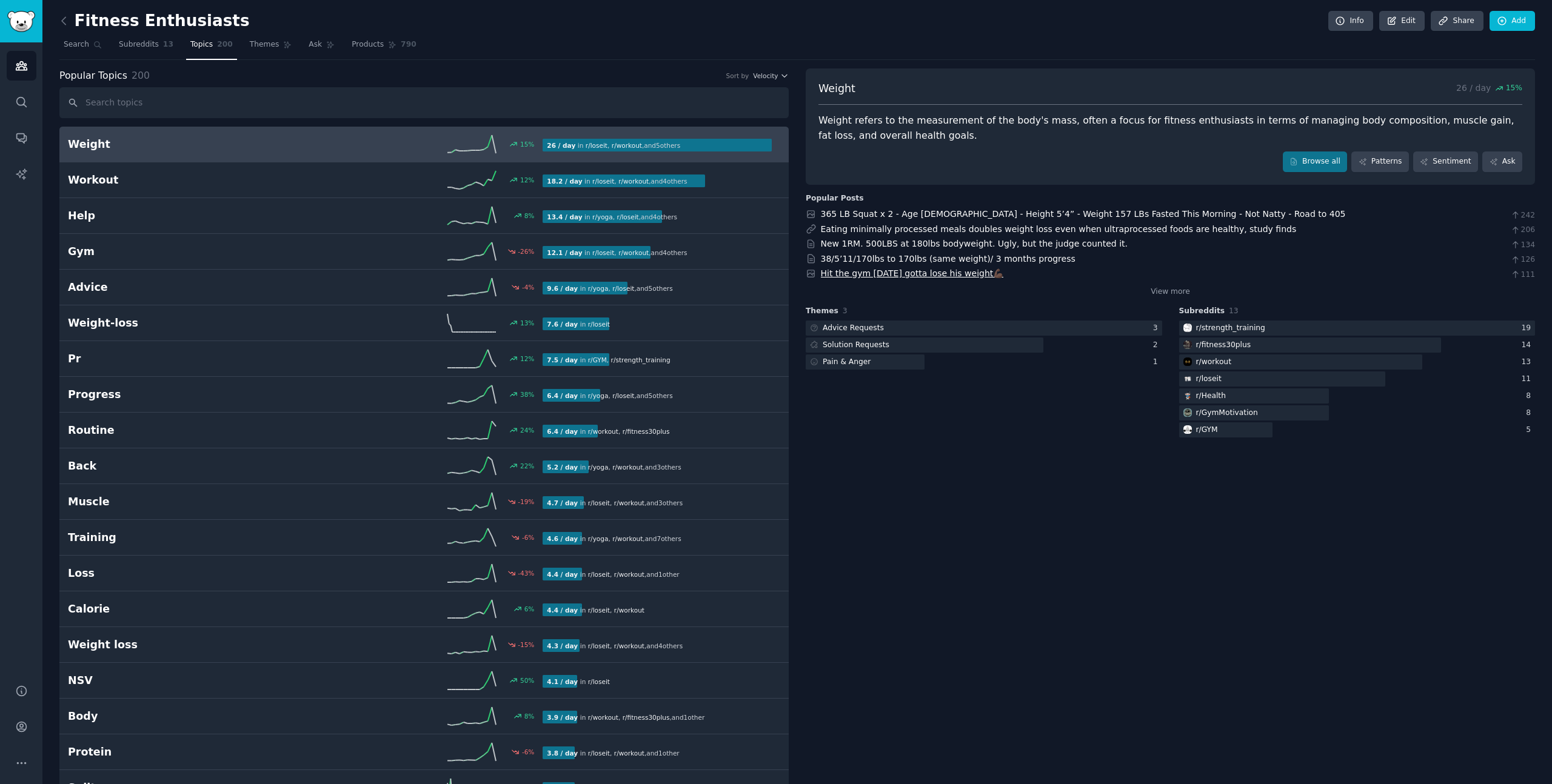
click at [845, 274] on link "Hit the gym today gotta lose his weight💪🏿" at bounding box center [913, 274] width 183 height 10
click at [15, 143] on icon "Sidebar" at bounding box center [21, 138] width 13 height 13
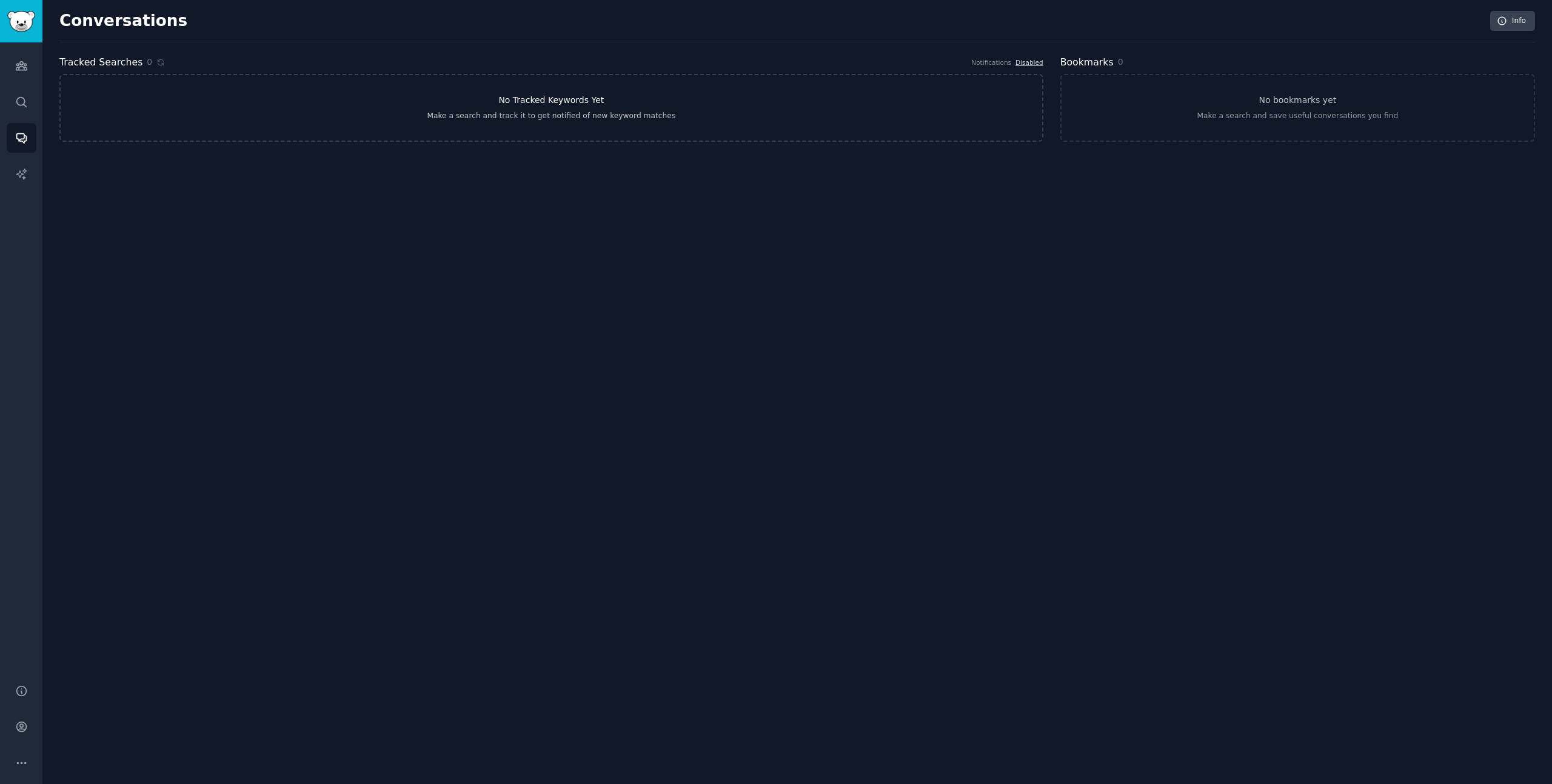
click at [556, 90] on link "No Tracked Keywords Yet Make a search and track it to get notified of new keywo…" at bounding box center [552, 108] width 985 height 68
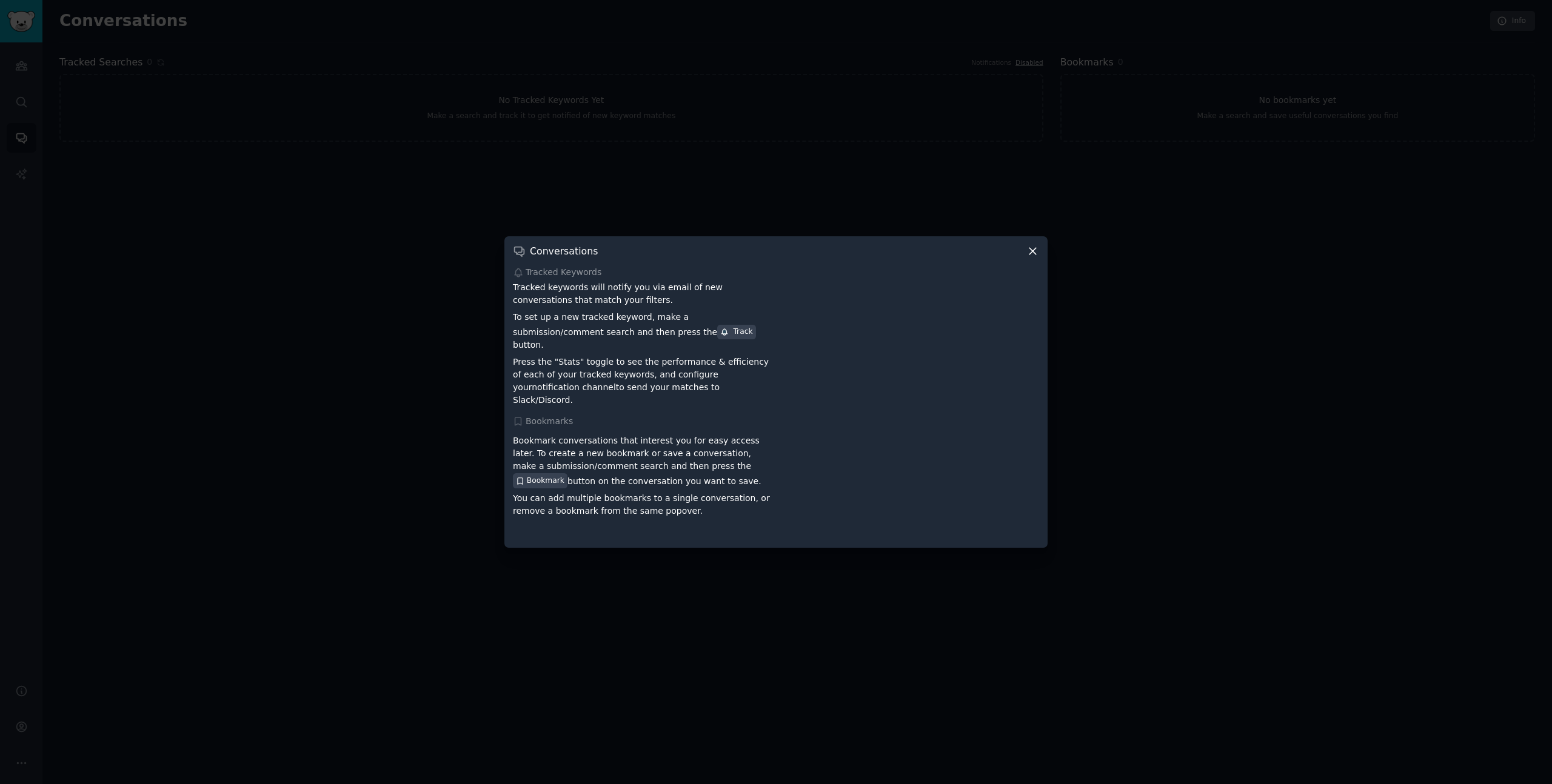
click at [1036, 258] on icon at bounding box center [1032, 250] width 13 height 13
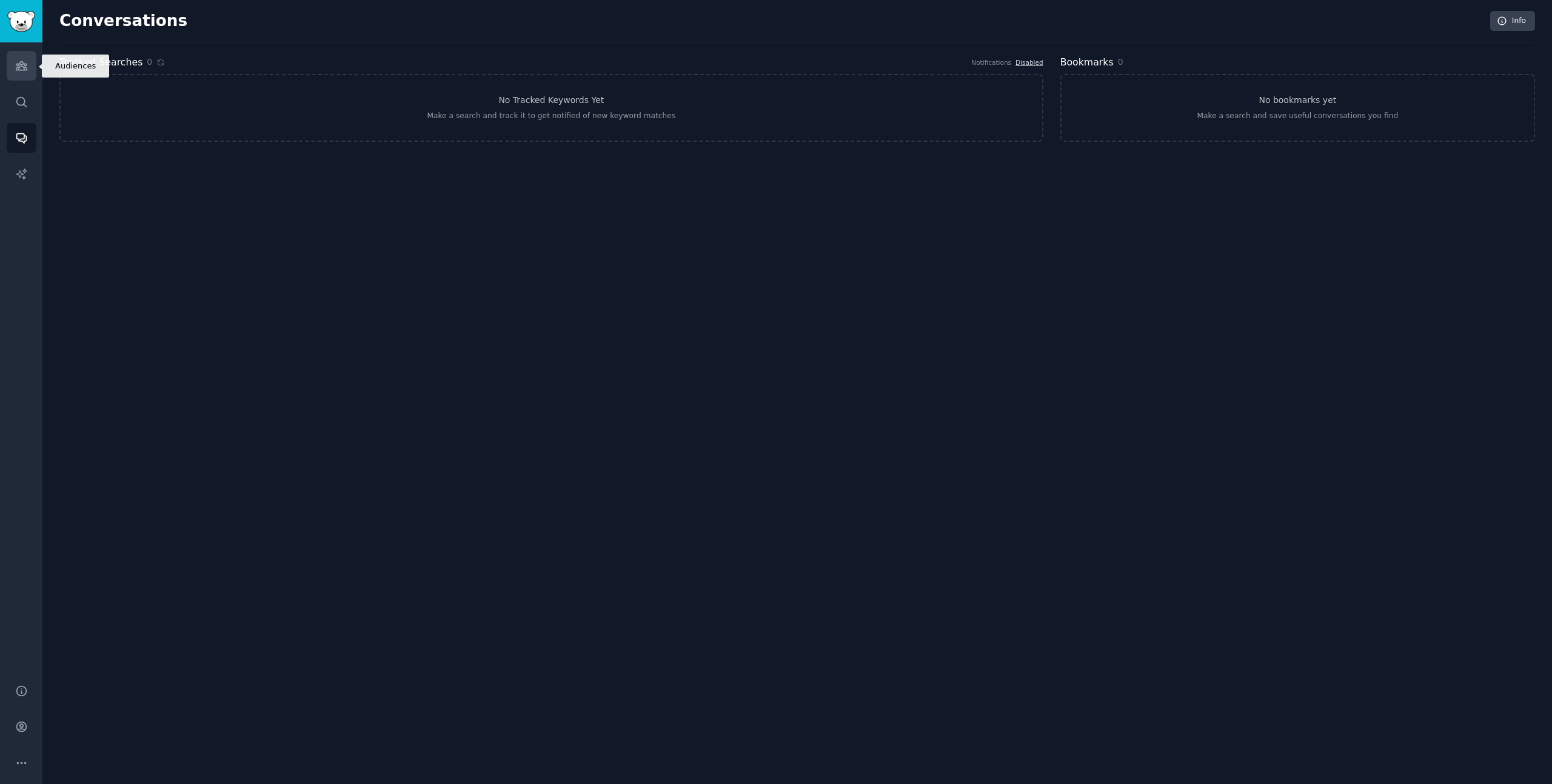
click at [29, 77] on link "Audiences" at bounding box center [21, 66] width 29 height 29
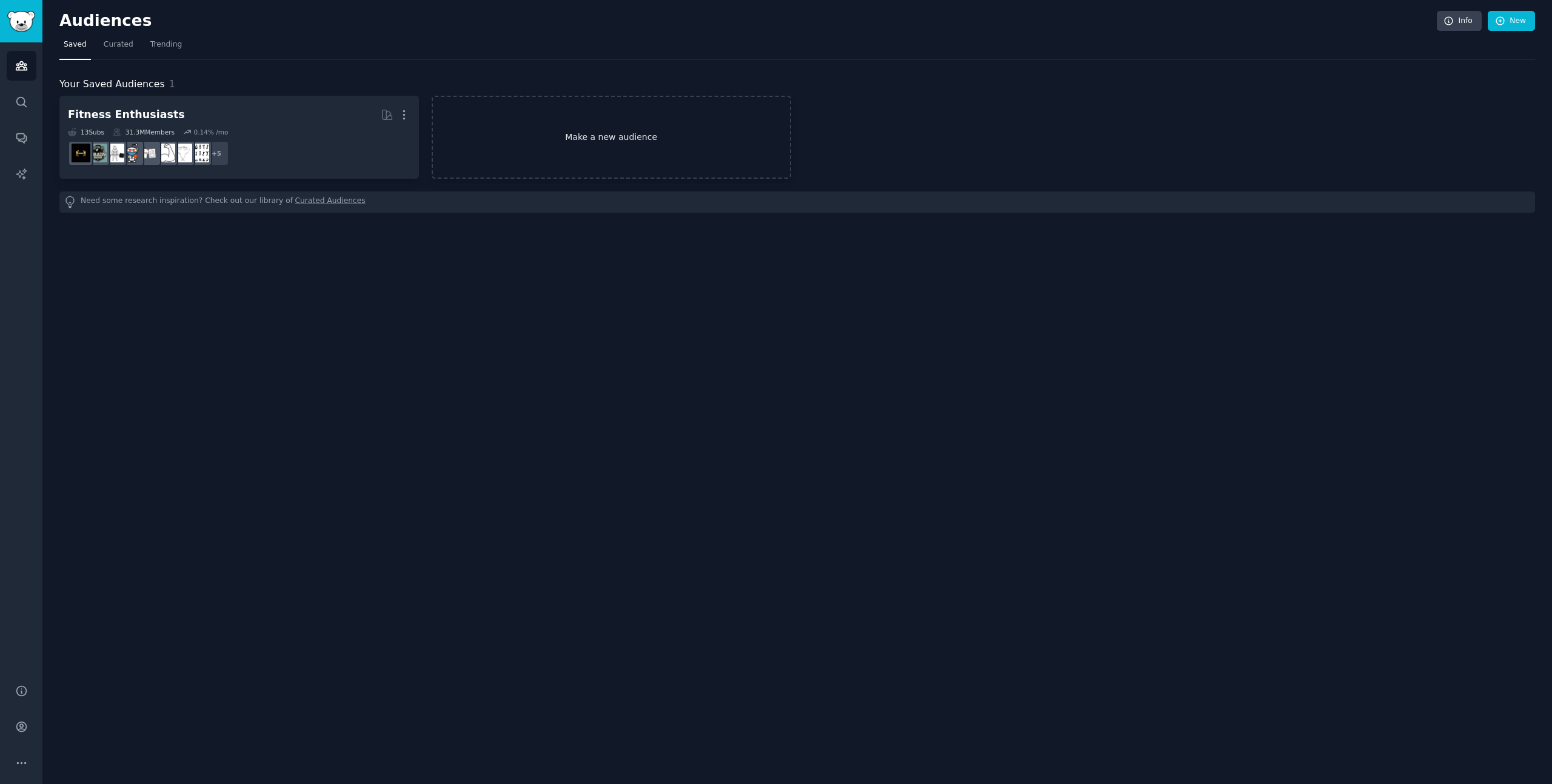
click at [568, 138] on link "Make a new audience" at bounding box center [612, 137] width 360 height 83
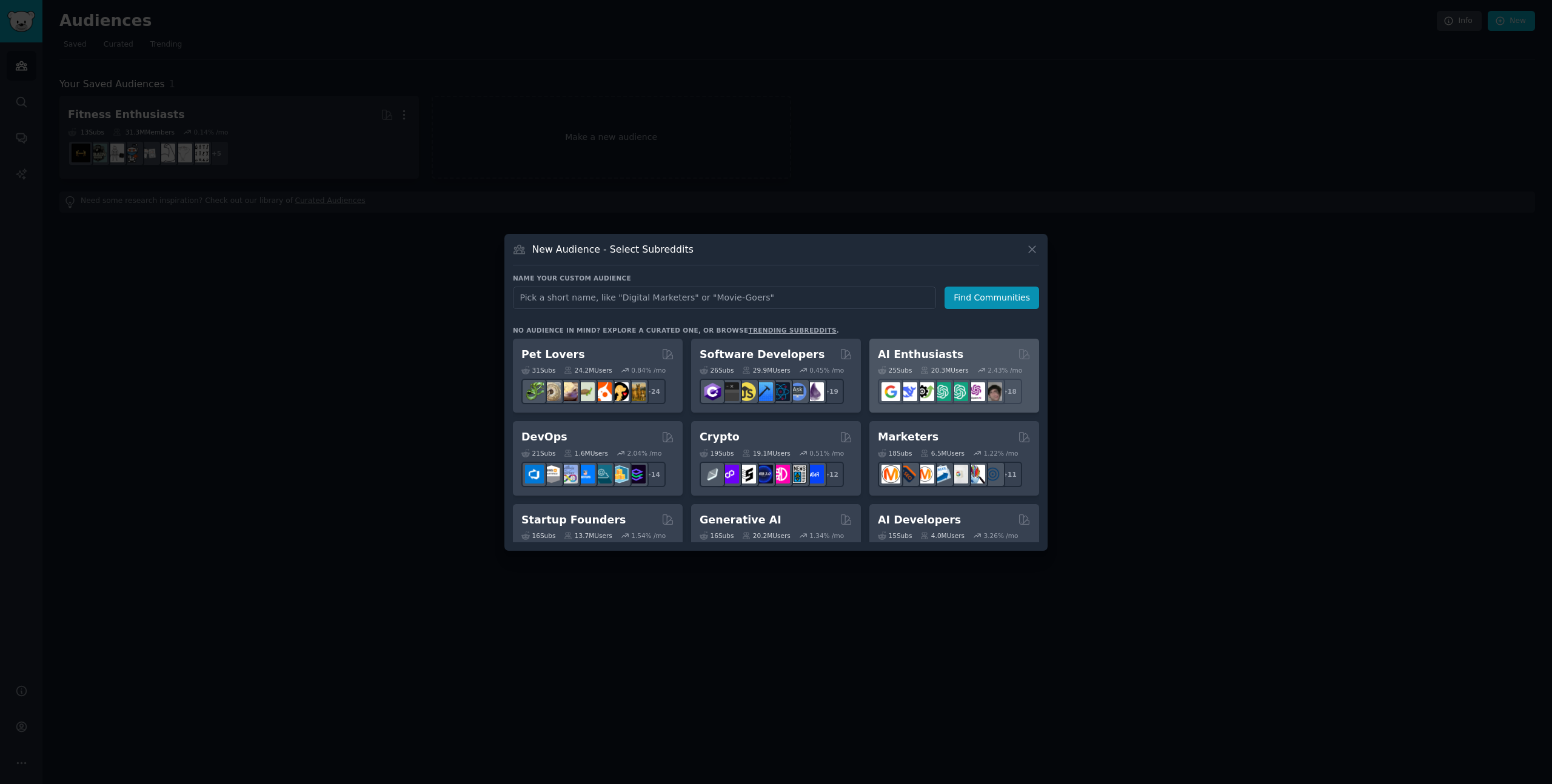
click at [937, 351] on h2 "AI Enthusiasts" at bounding box center [921, 355] width 86 height 15
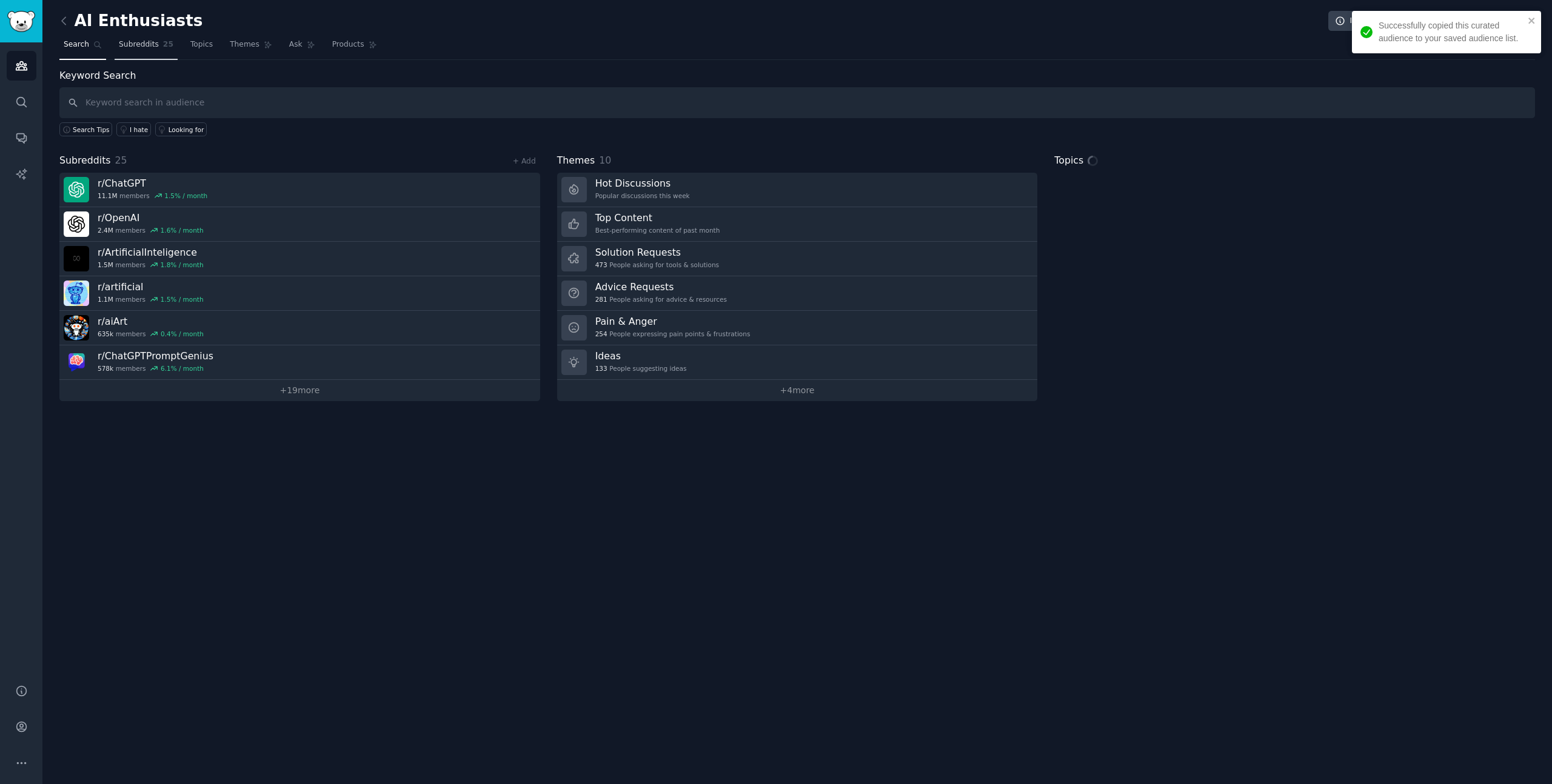
click at [116, 45] on link "Subreddits 25" at bounding box center [145, 48] width 63 height 25
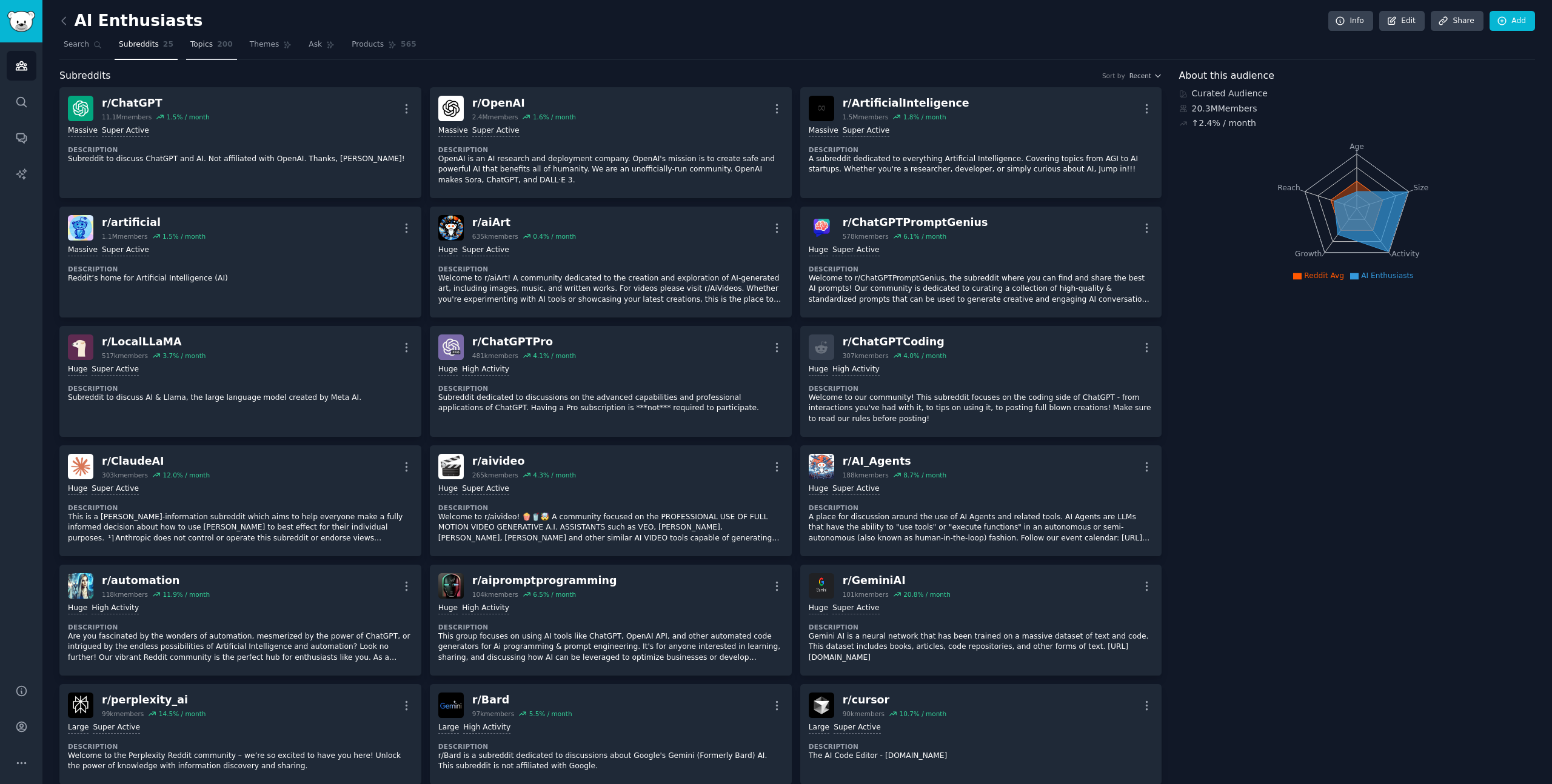
click at [195, 45] on span "Topics" at bounding box center [201, 45] width 23 height 11
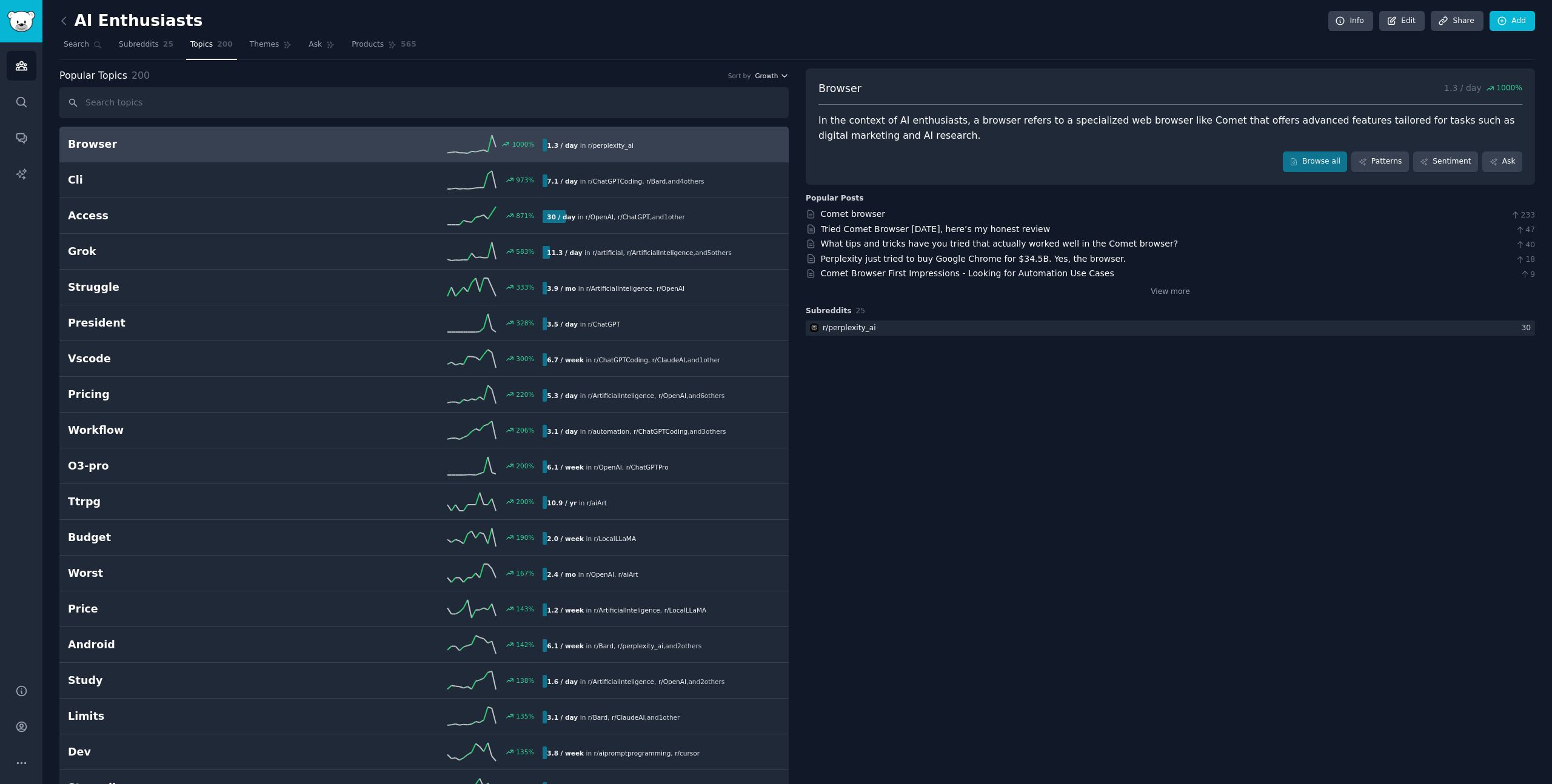
click at [775, 79] on span "Growth" at bounding box center [766, 76] width 23 height 8
click at [727, 118] on div "Velocity" at bounding box center [728, 120] width 113 height 21
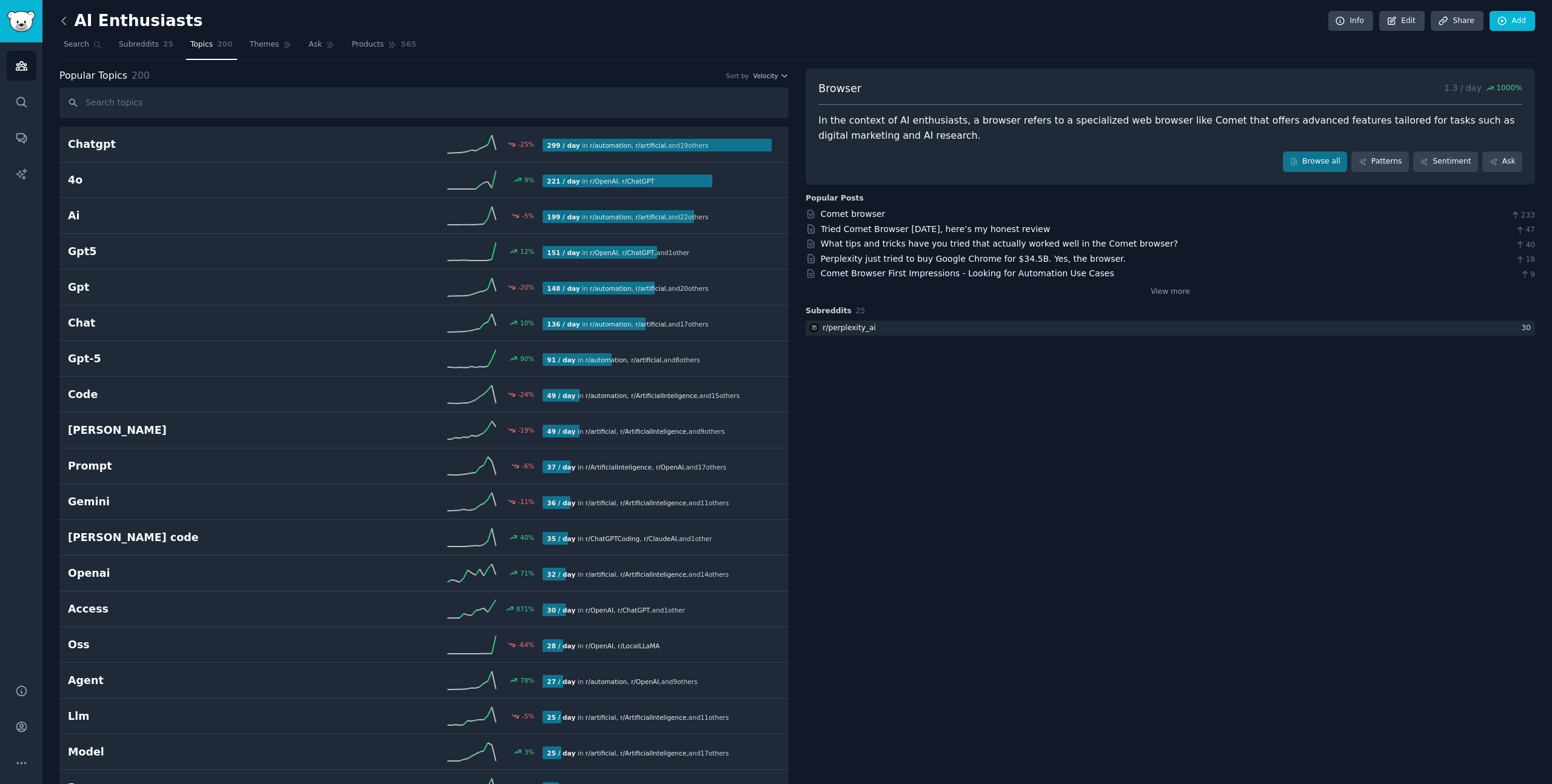
click at [65, 18] on icon at bounding box center [64, 20] width 13 height 13
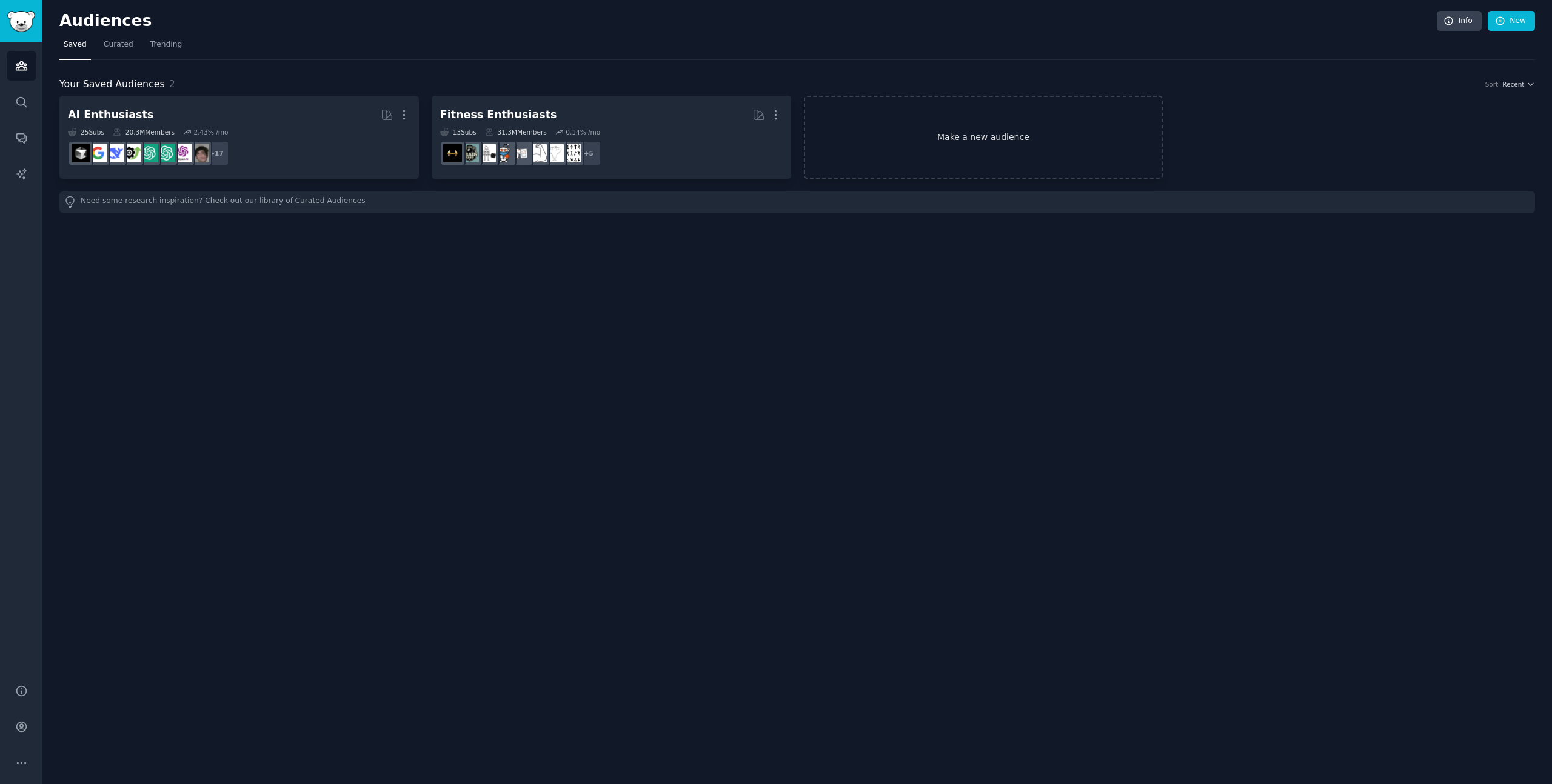
click at [919, 149] on link "Make a new audience" at bounding box center [984, 137] width 360 height 83
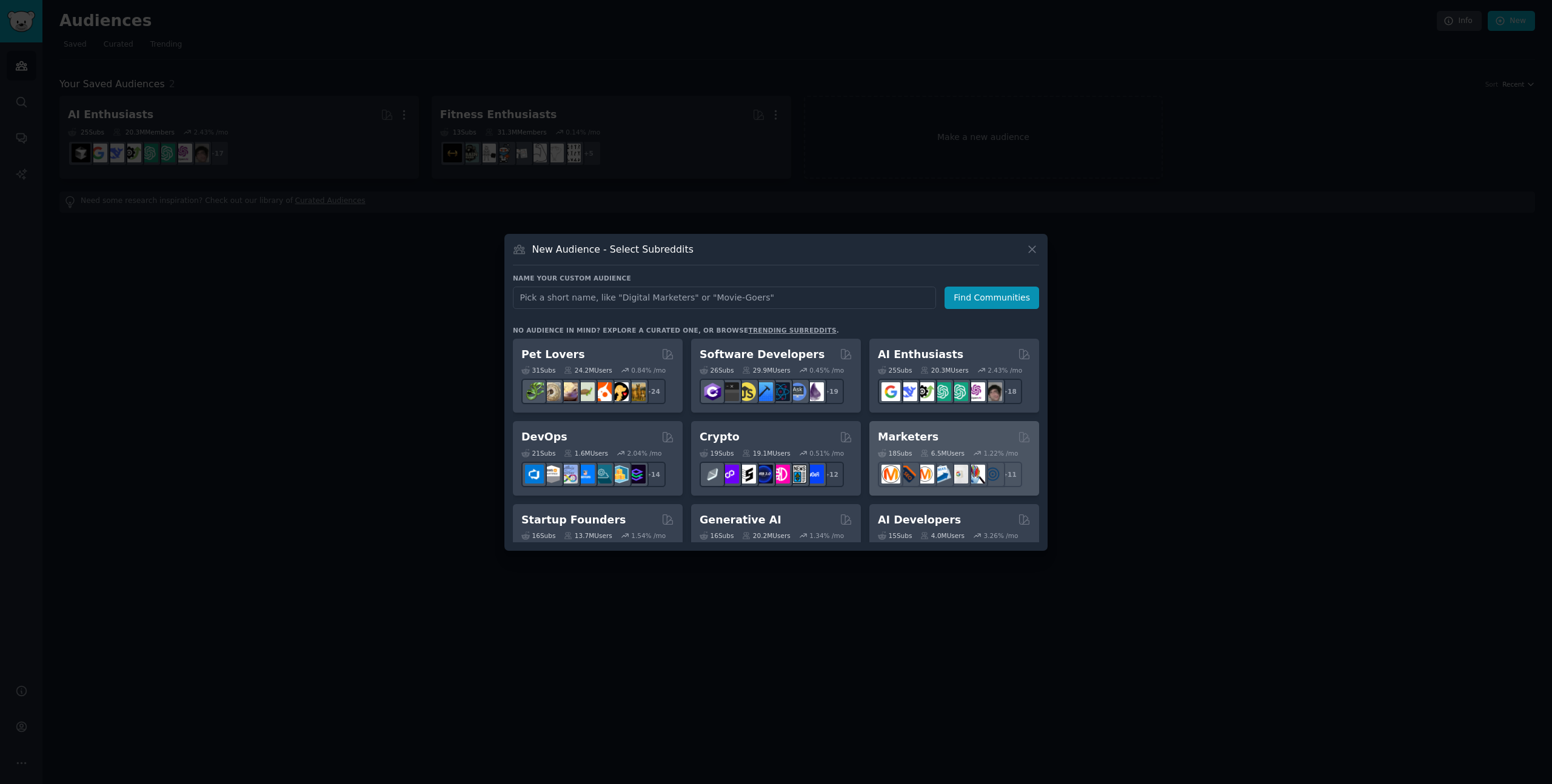
click at [950, 443] on div "Marketers" at bounding box center [954, 437] width 153 height 15
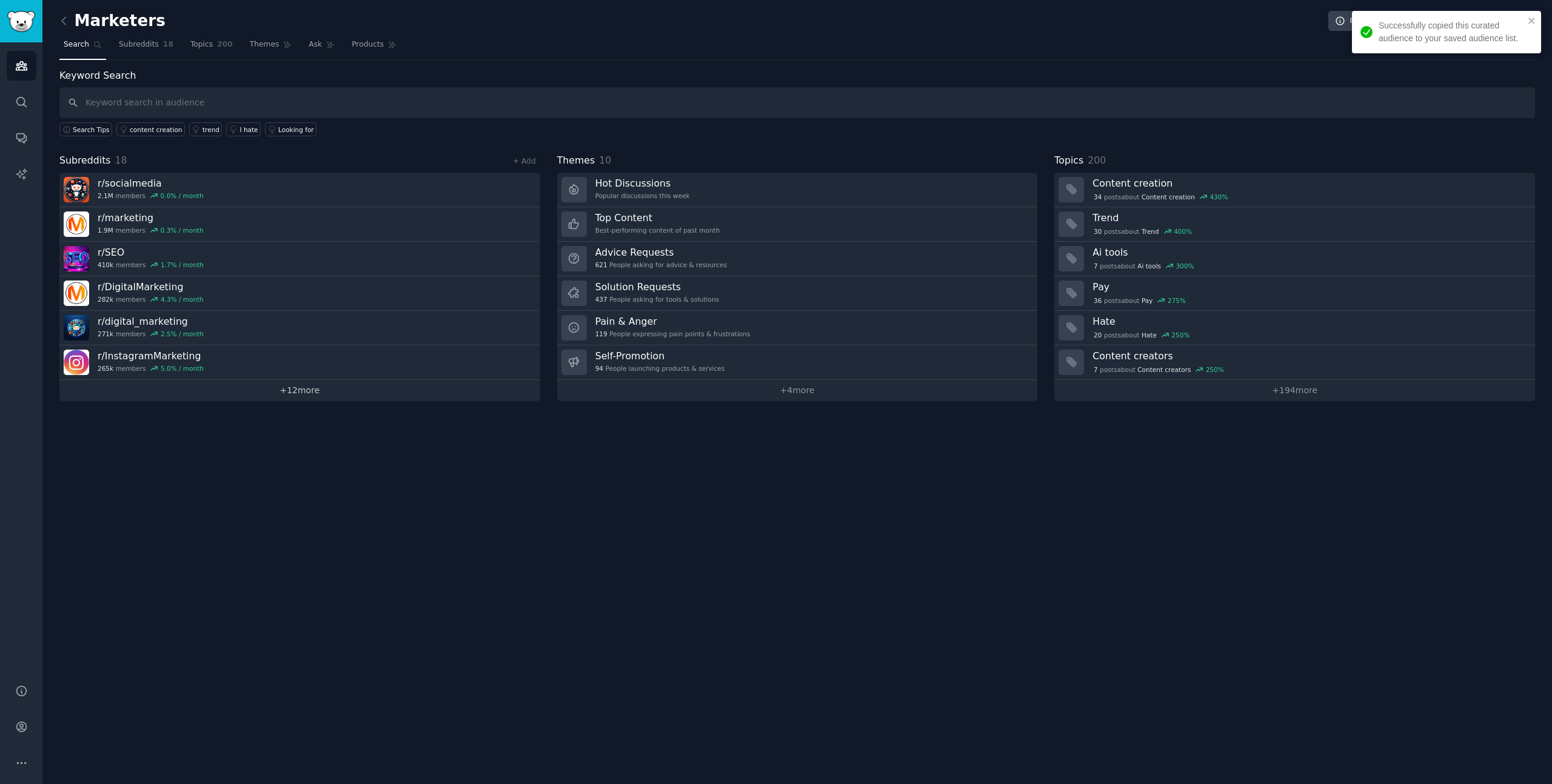
click at [295, 396] on link "+ 12 more" at bounding box center [300, 390] width 481 height 21
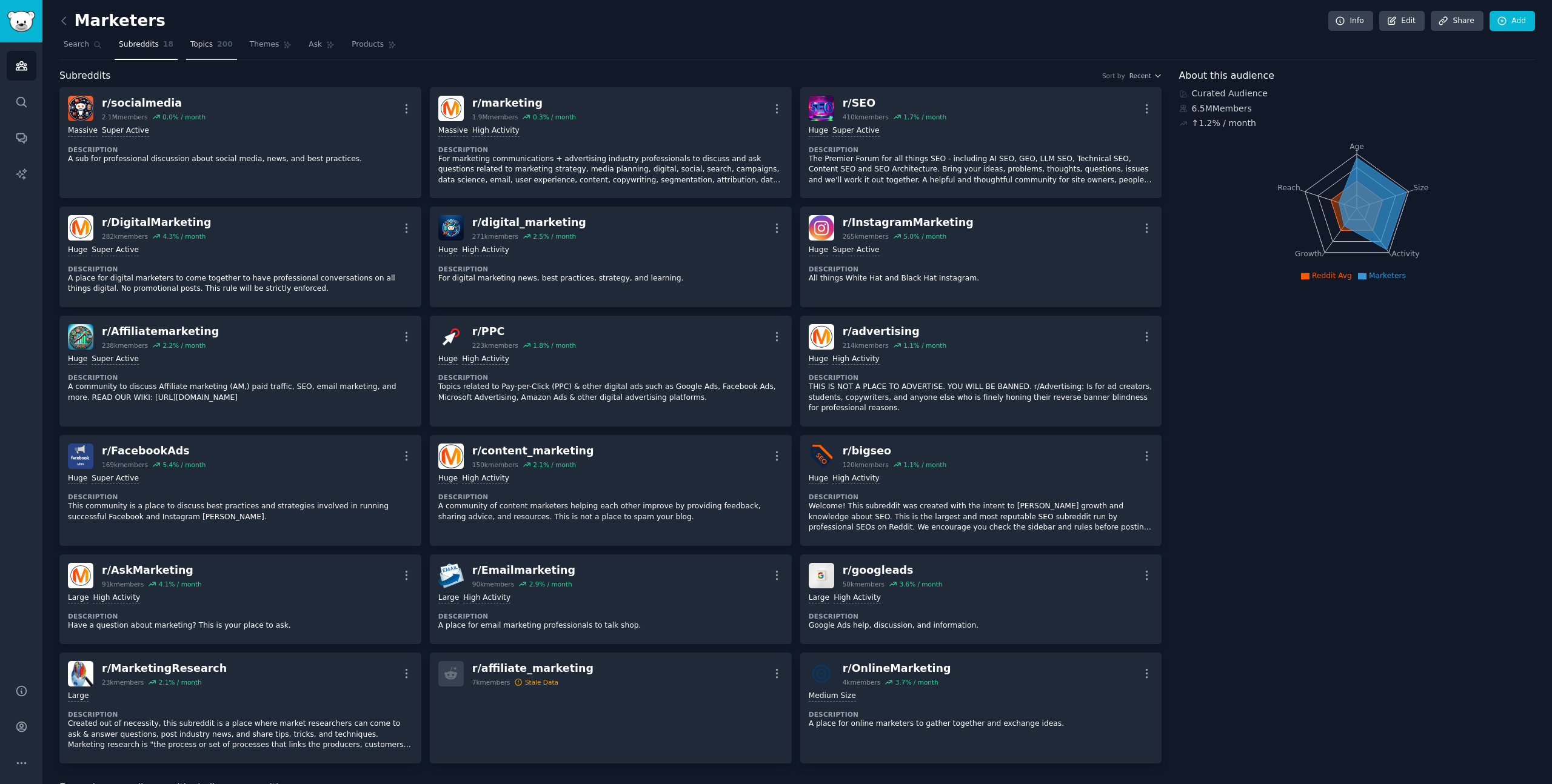
click at [201, 50] on link "Topics 200" at bounding box center [211, 48] width 51 height 25
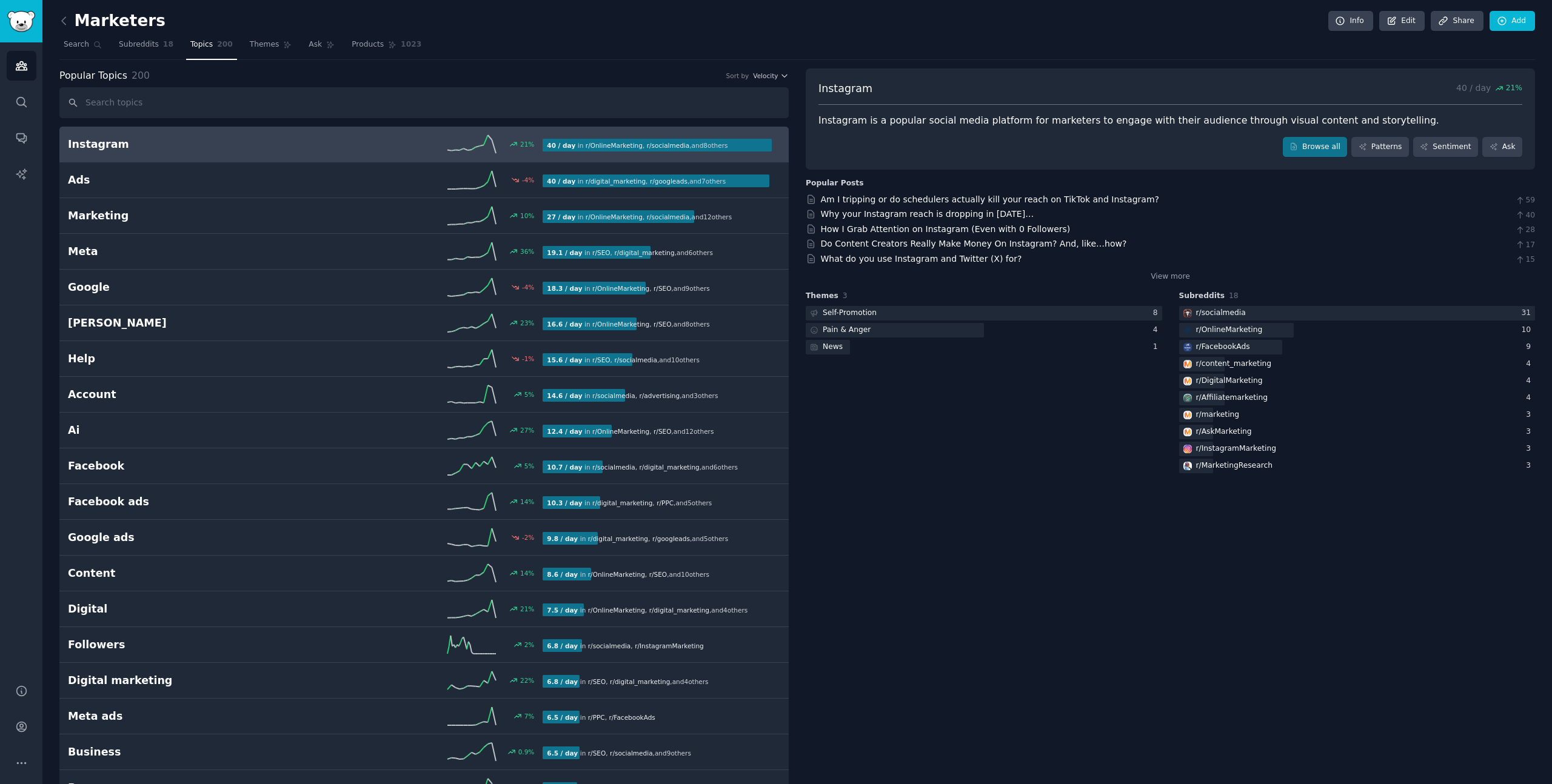
click at [763, 80] on div "Popular Topics 200 Sort by Velocity" at bounding box center [425, 76] width 730 height 15
click at [772, 80] on div "Popular Topics 200 Sort by Velocity" at bounding box center [425, 76] width 730 height 15
click at [774, 79] on span "Velocity" at bounding box center [766, 76] width 25 height 8
click at [763, 103] on div "Growth" at bounding box center [728, 98] width 113 height 21
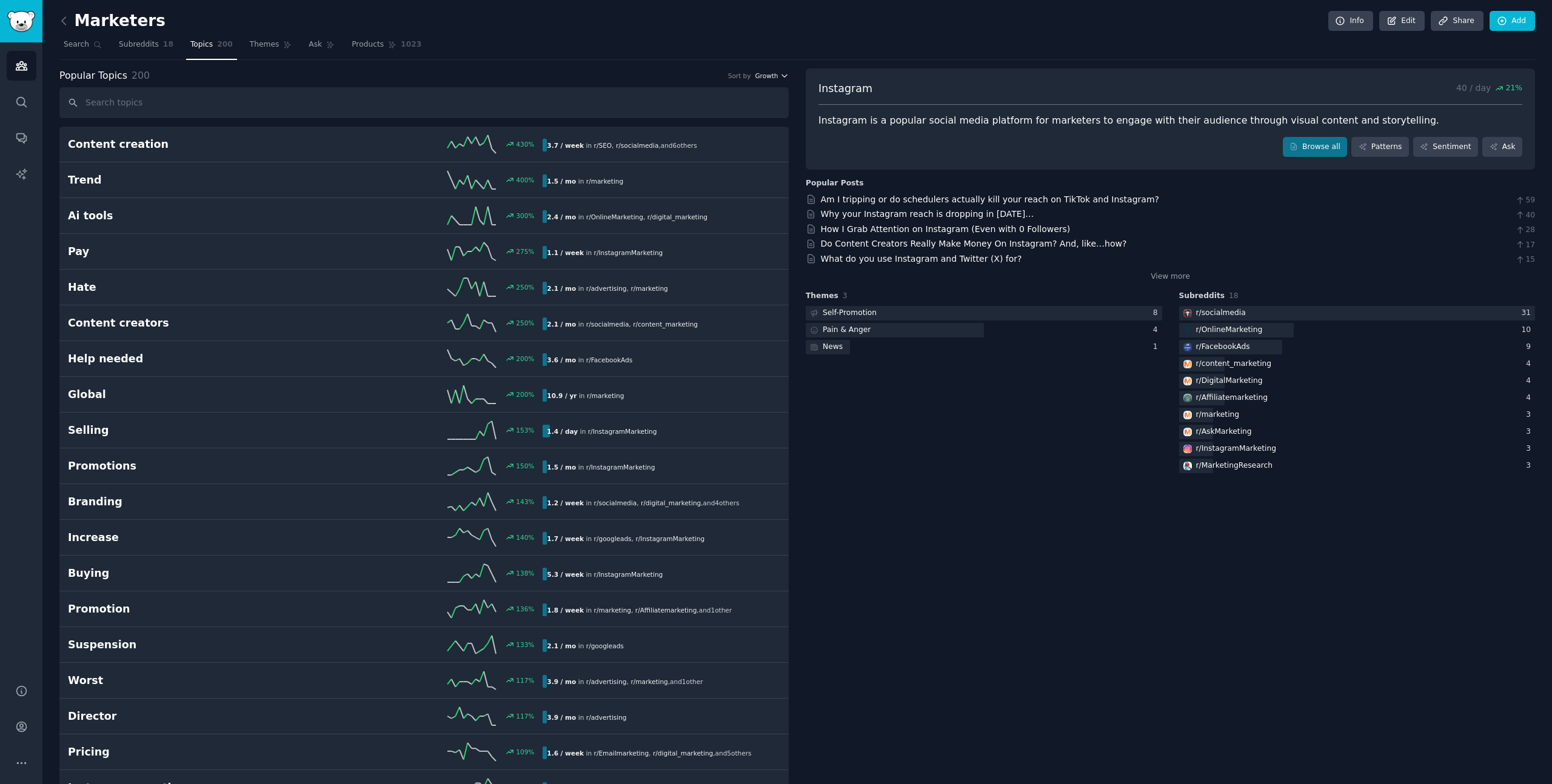
click at [771, 79] on span "Growth" at bounding box center [766, 76] width 23 height 8
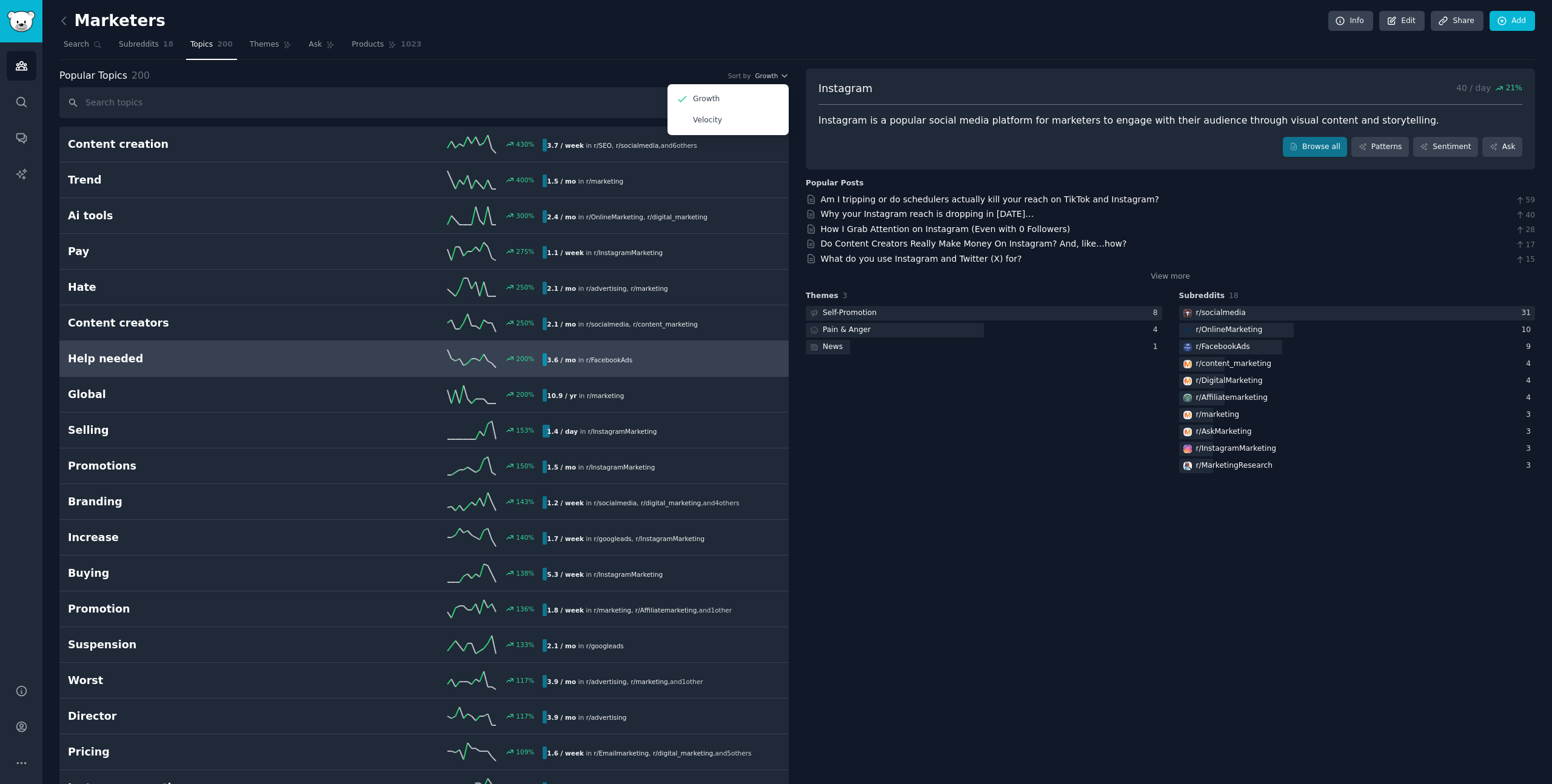
click at [166, 360] on h2 "Help needed" at bounding box center [187, 359] width 238 height 15
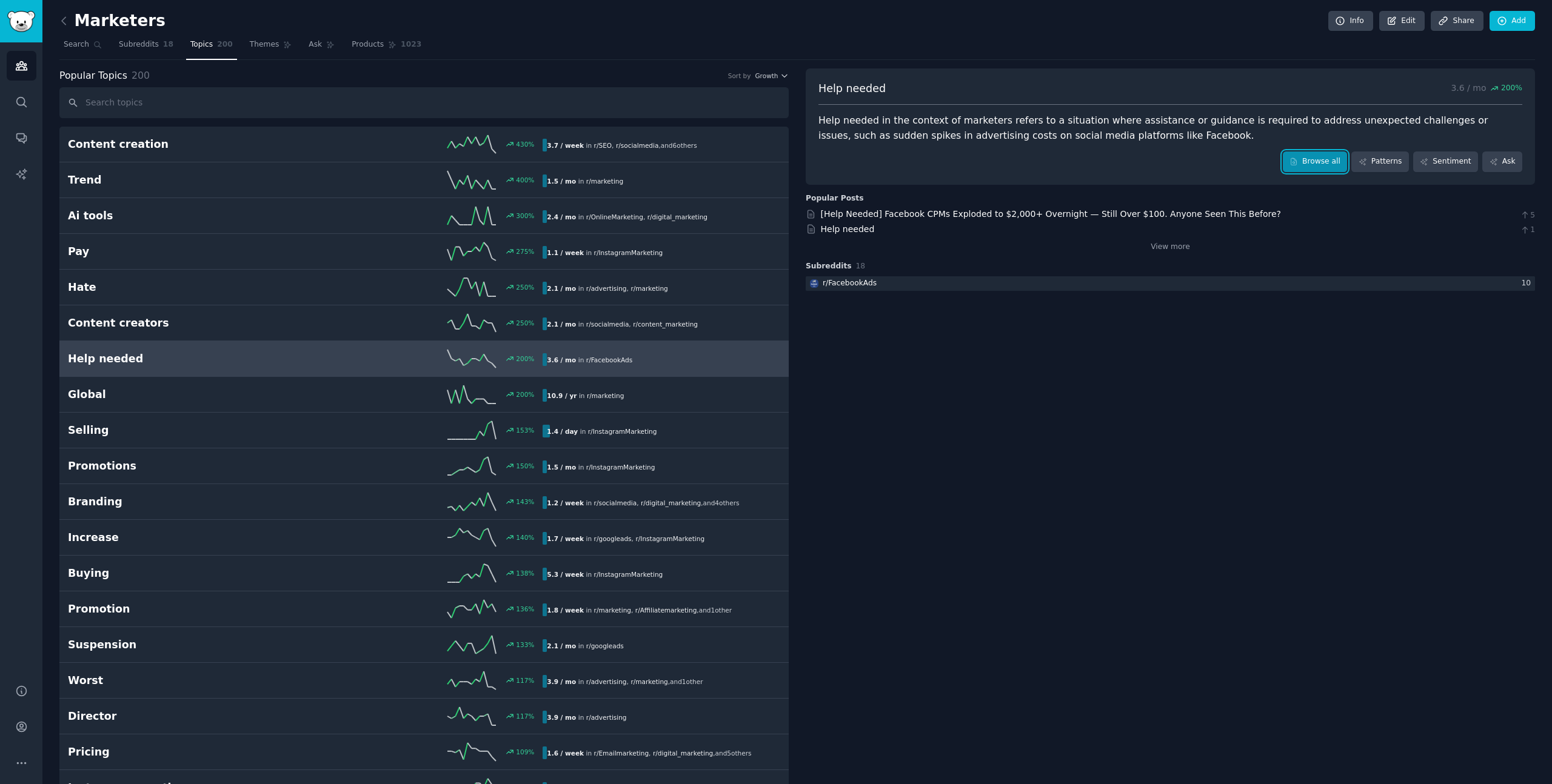
click at [1301, 161] on link "Browse all" at bounding box center [1315, 161] width 65 height 21
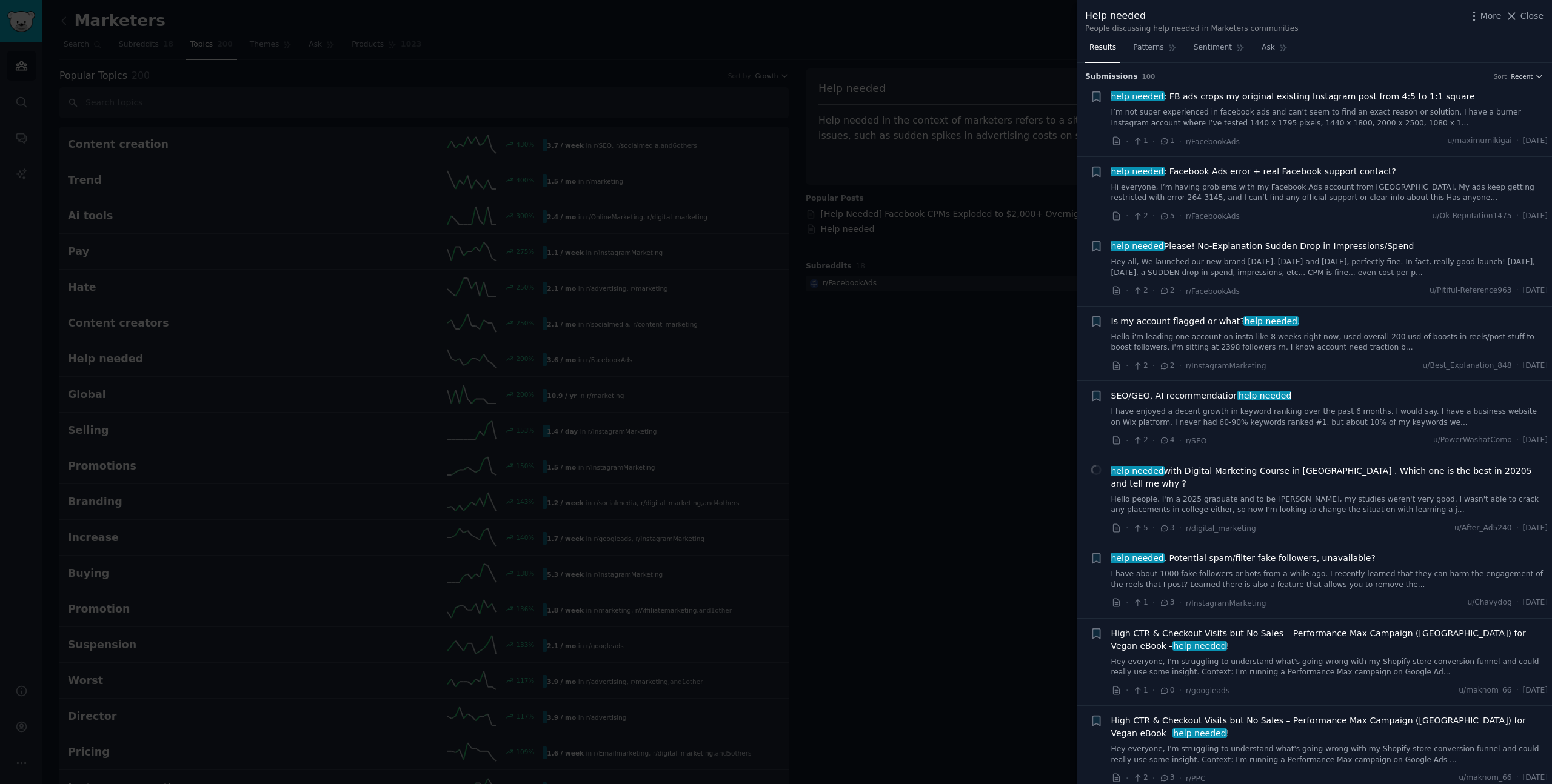
scroll to position [61, 0]
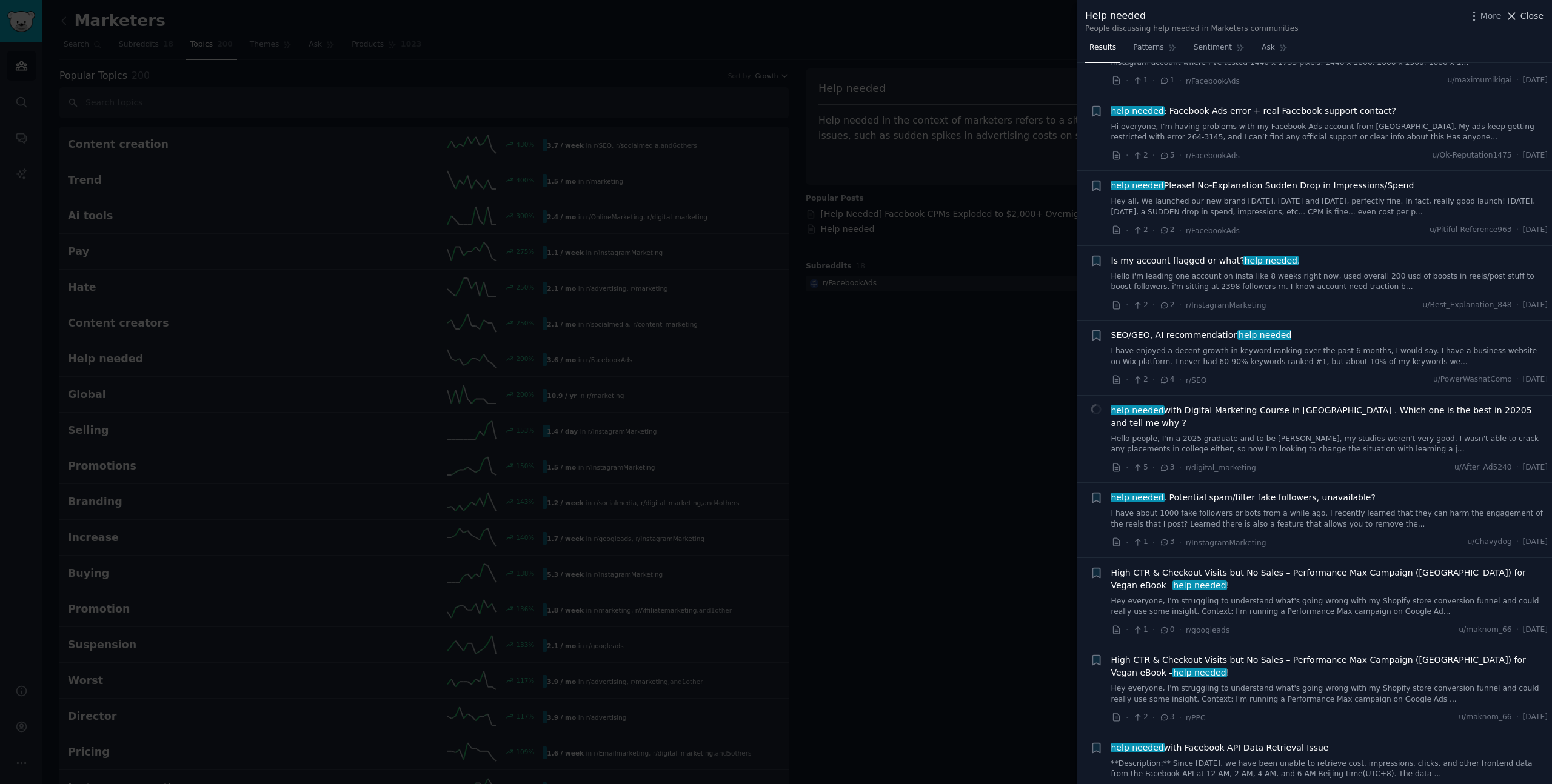
click at [1524, 19] on span "Close" at bounding box center [1532, 16] width 23 height 13
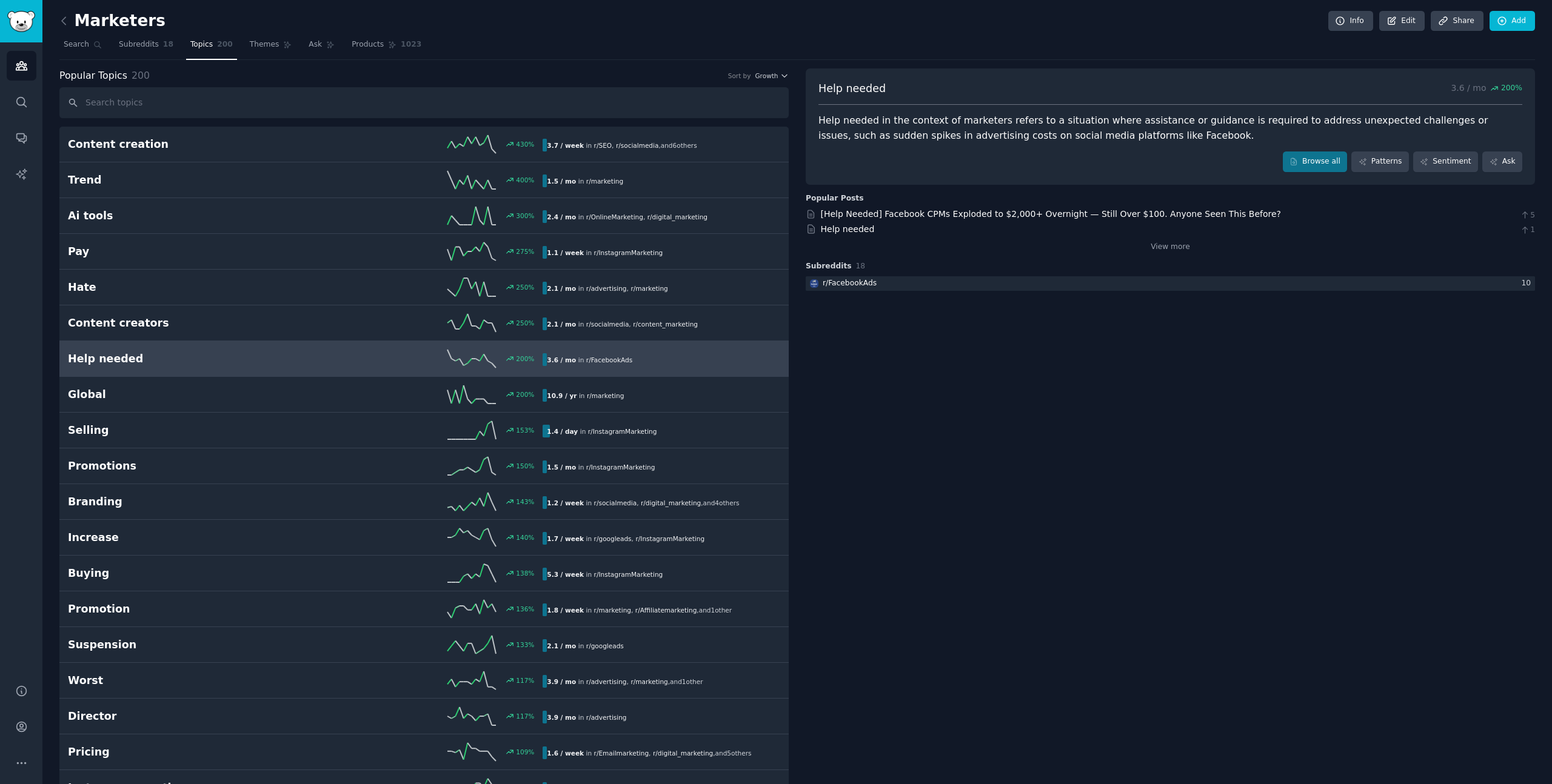
click at [773, 82] on div "Popular Topics 200 Sort by Growth" at bounding box center [425, 76] width 730 height 15
click at [776, 79] on span "Growth" at bounding box center [766, 76] width 23 height 8
click at [720, 118] on div "Velocity" at bounding box center [728, 120] width 113 height 21
